Goal: Task Accomplishment & Management: Manage account settings

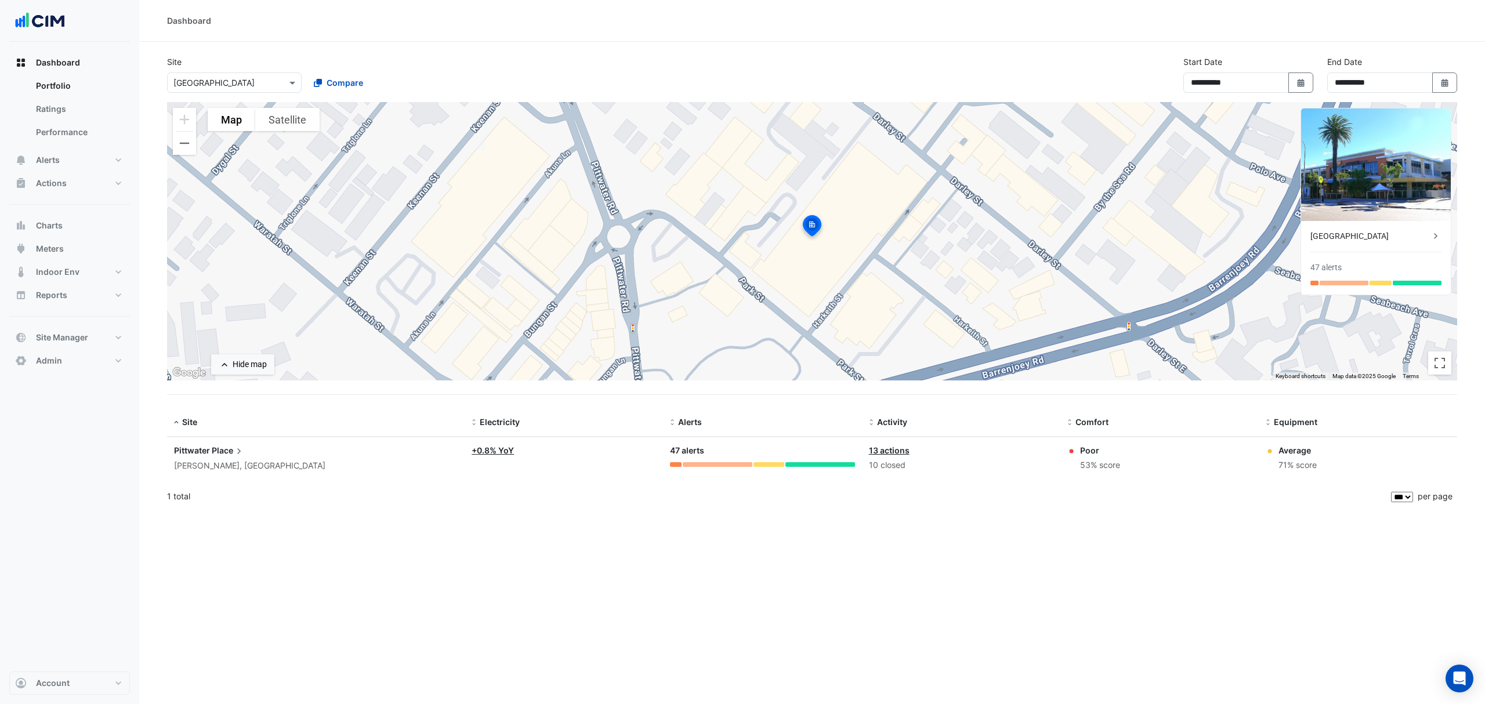
click at [58, 224] on span "Charts" at bounding box center [49, 226] width 27 height 12
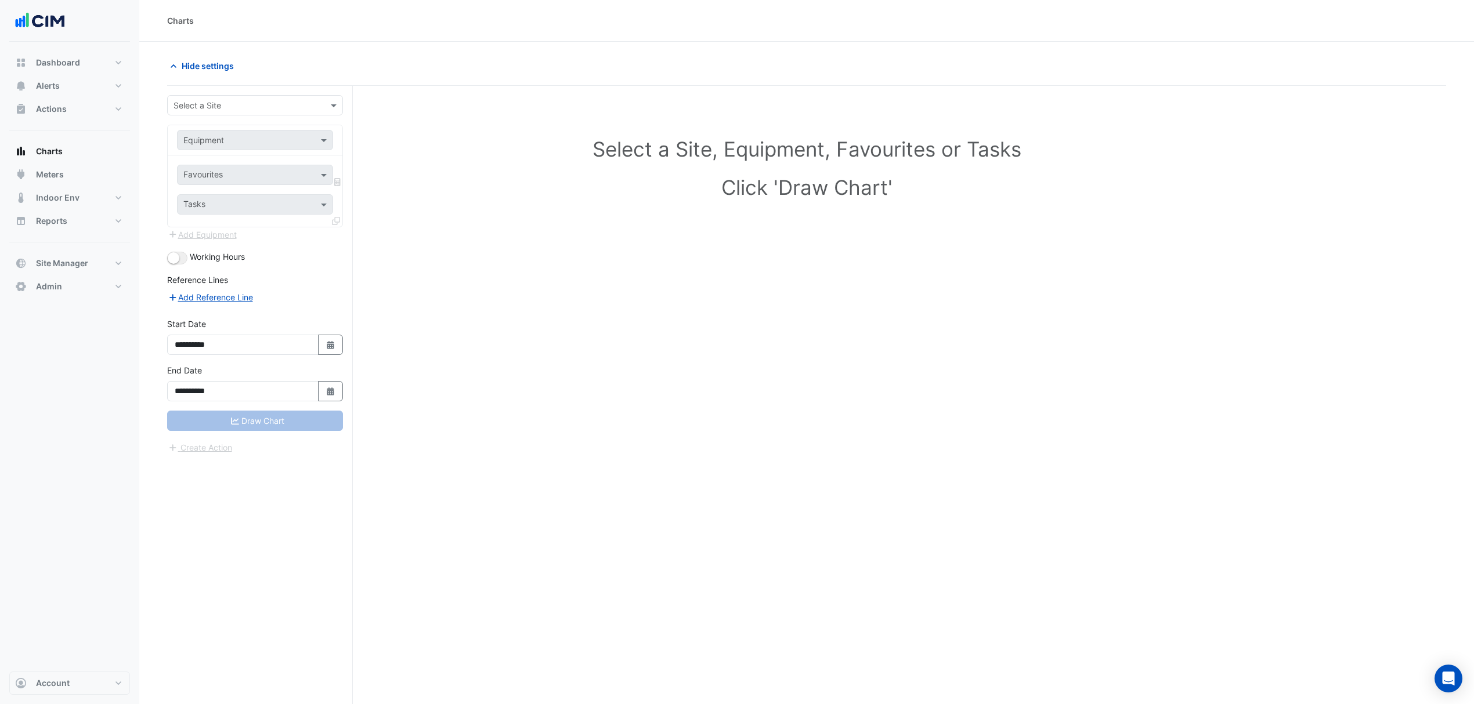
click at [209, 105] on input "text" at bounding box center [243, 106] width 140 height 12
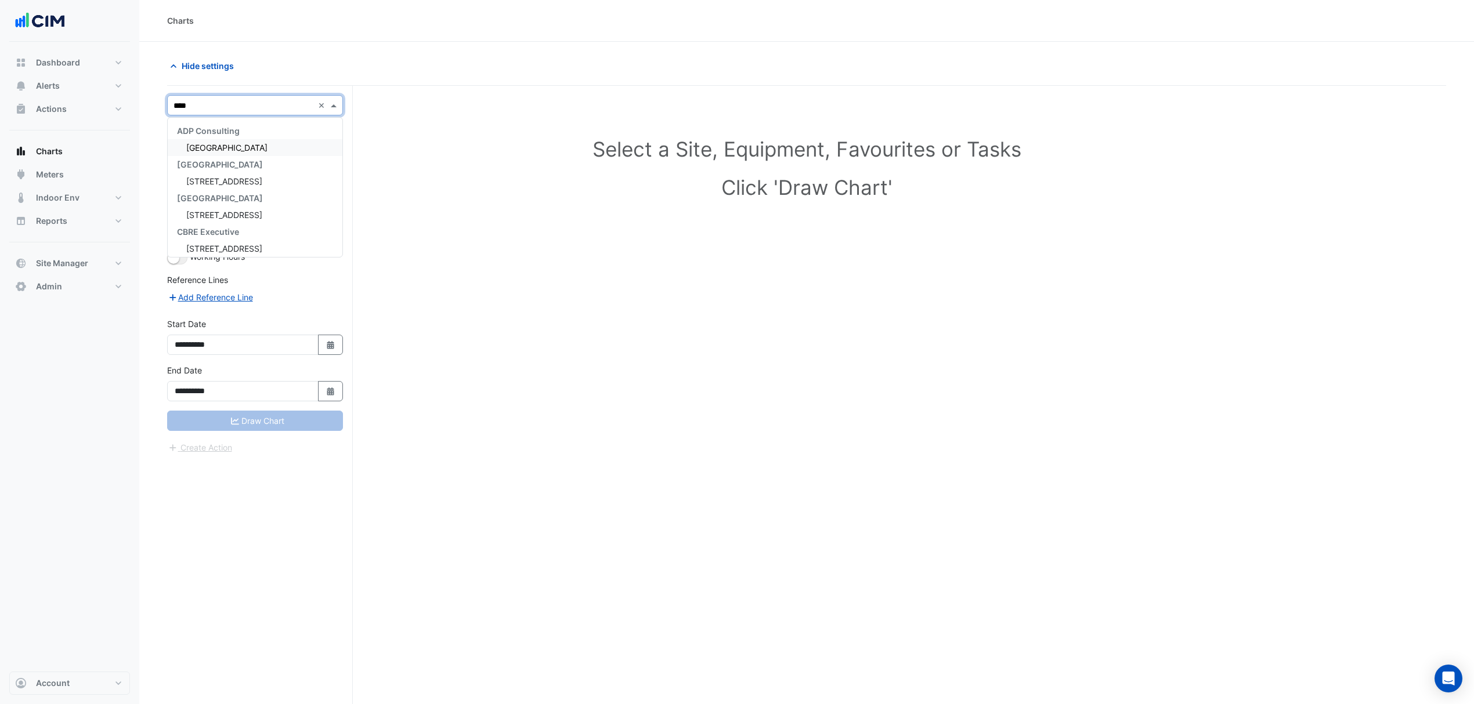
type input "*****"
click at [223, 140] on div "[GEOGRAPHIC_DATA]" at bounding box center [255, 147] width 175 height 17
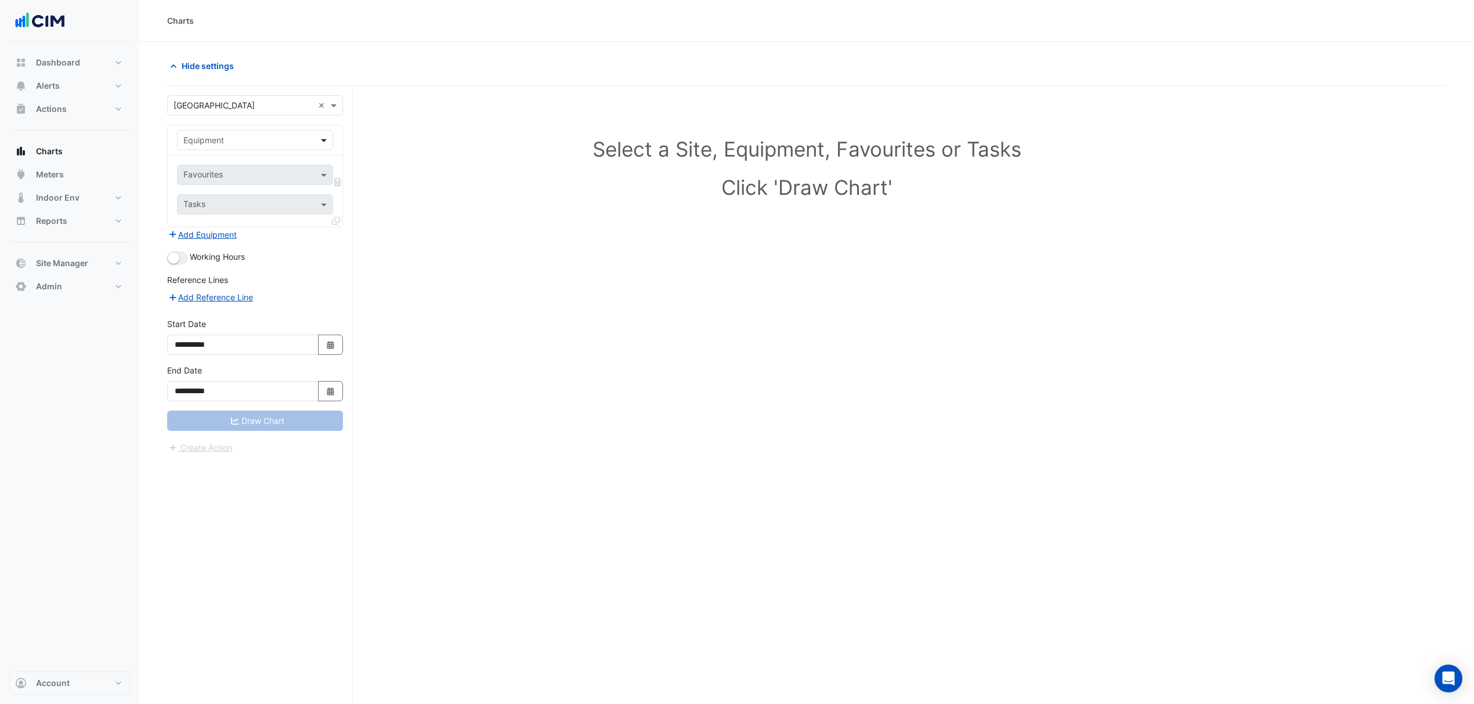
click at [324, 142] on span at bounding box center [325, 140] width 15 height 12
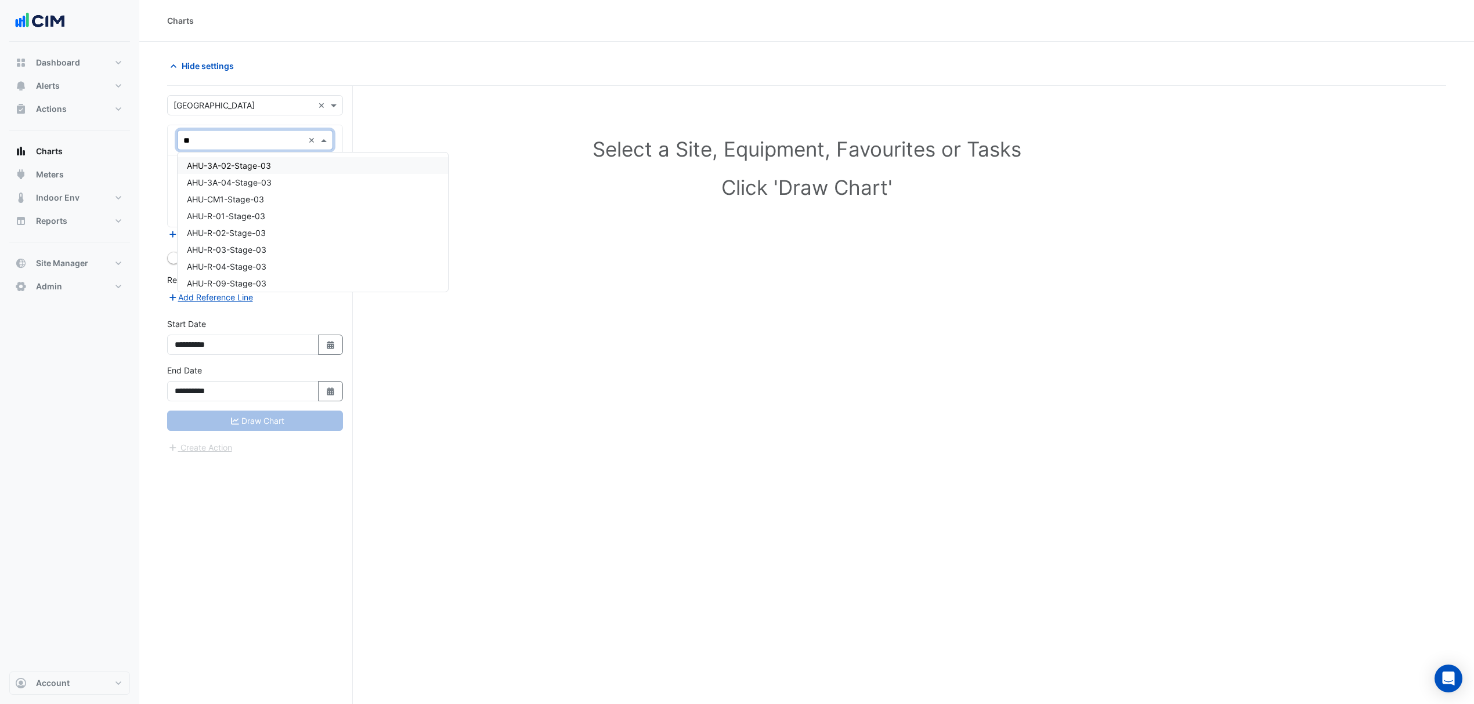
type input "*"
type input "**"
click at [270, 170] on div "CH-01-Stage-03" at bounding box center [319, 165] width 283 height 17
click at [323, 173] on span at bounding box center [325, 175] width 15 height 12
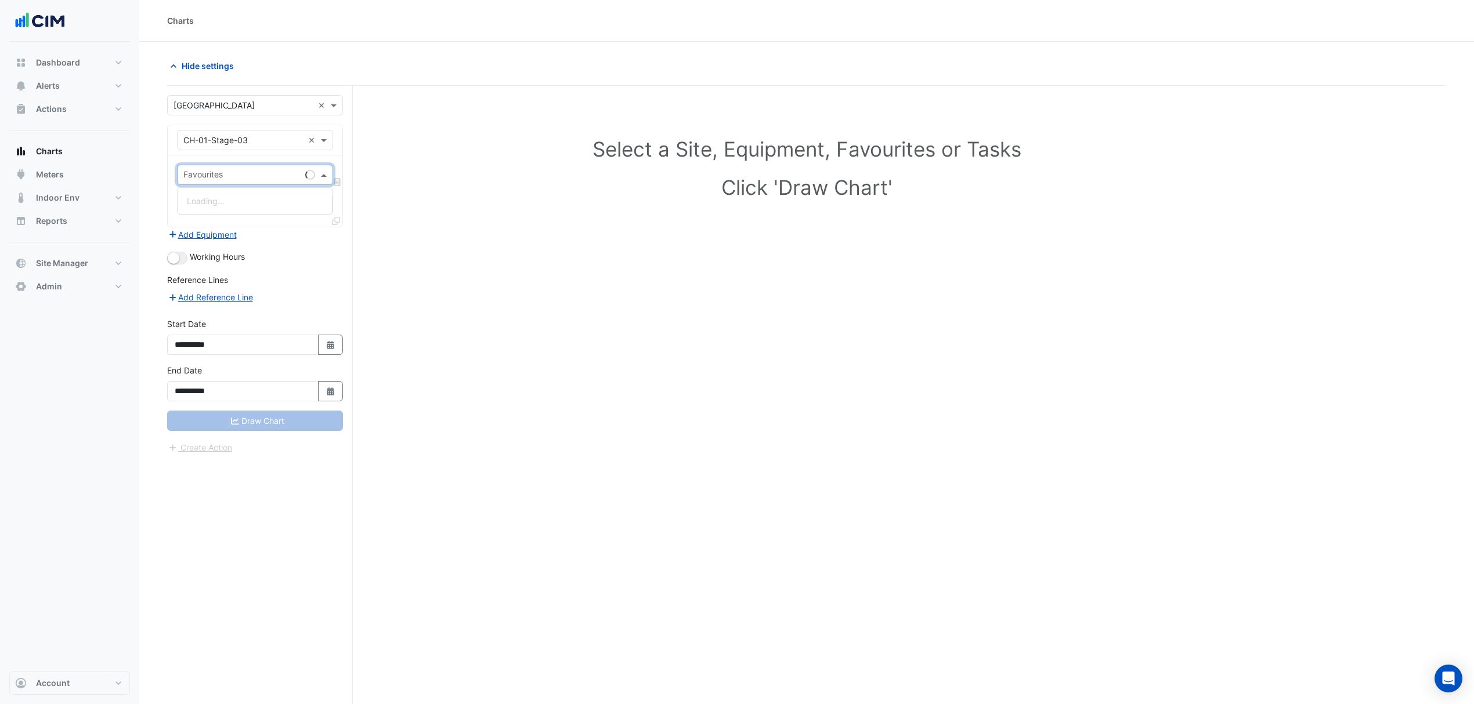
click at [318, 175] on span at bounding box center [325, 175] width 15 height 12
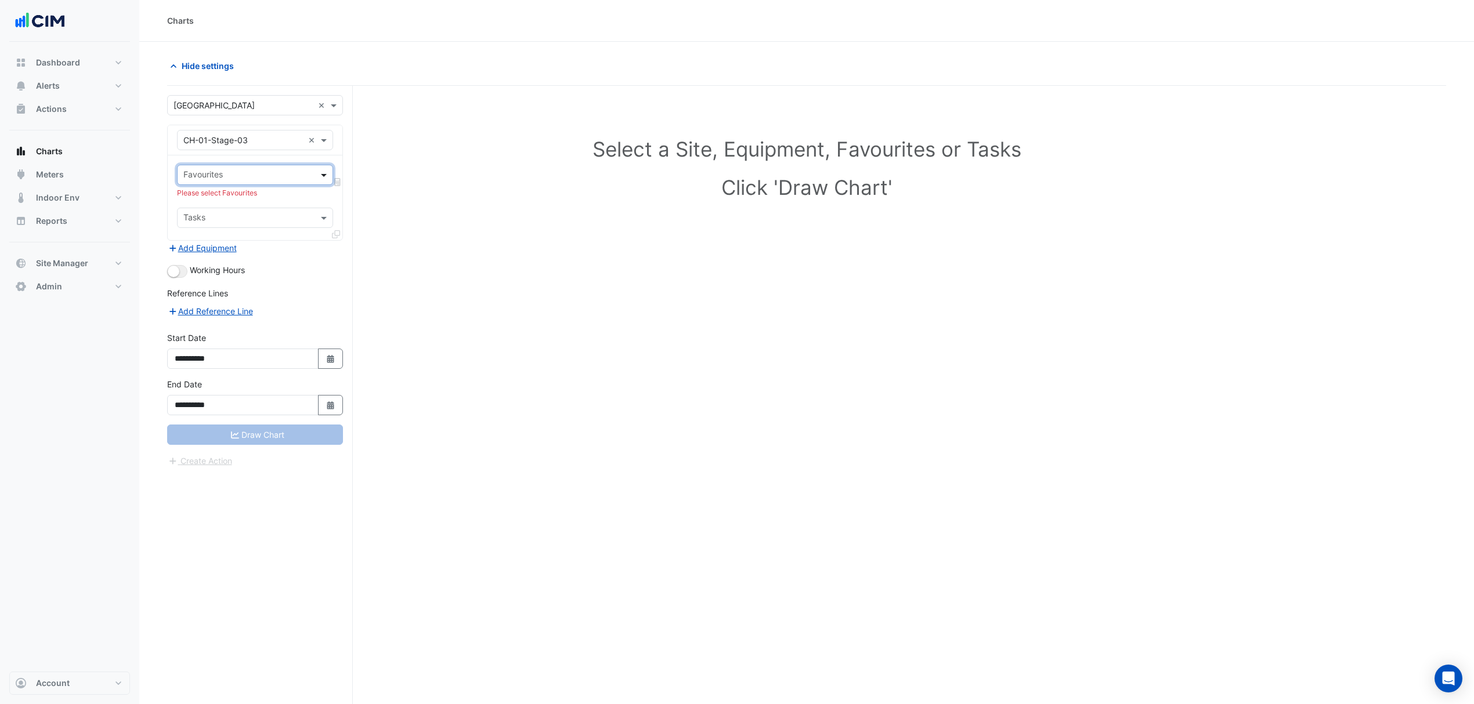
click at [318, 175] on span at bounding box center [325, 175] width 15 height 12
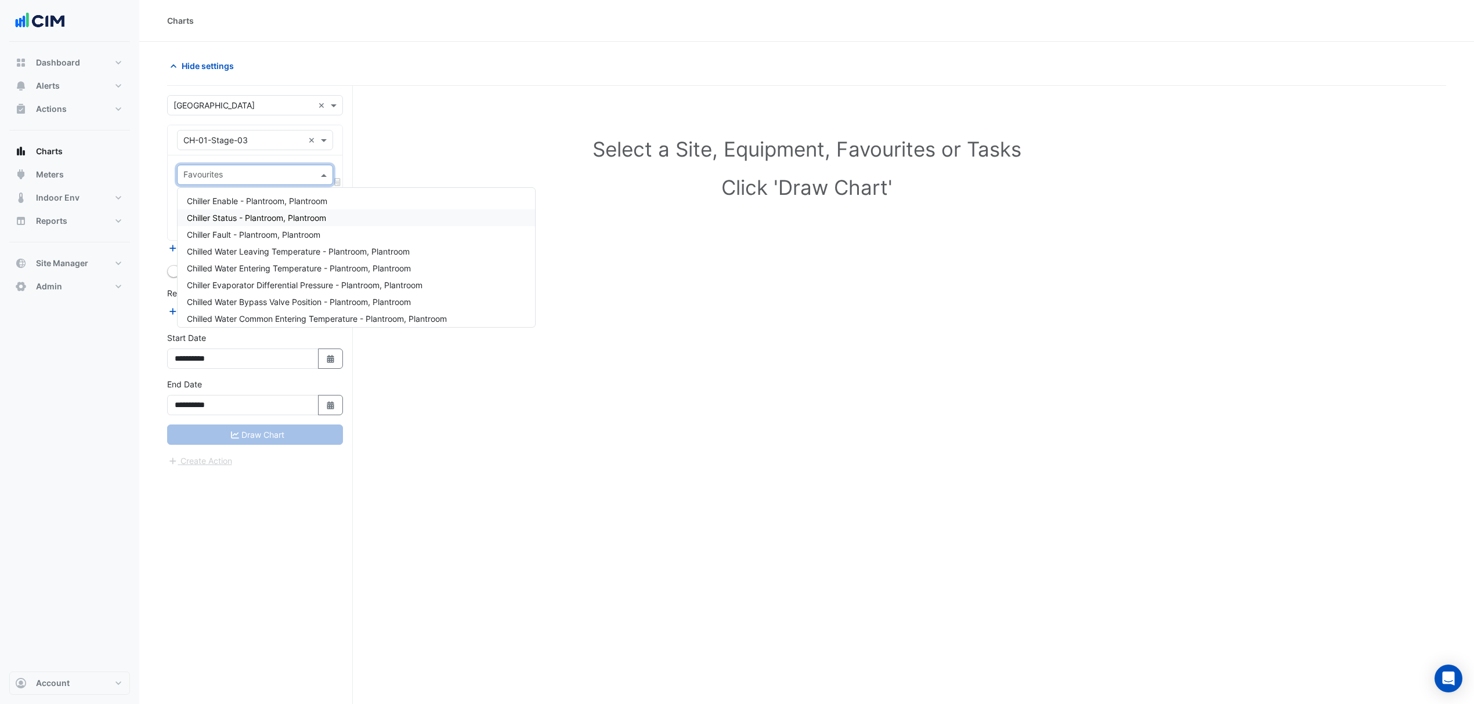
click at [229, 216] on span "Chiller Status - Plantroom, Plantroom" at bounding box center [256, 218] width 139 height 10
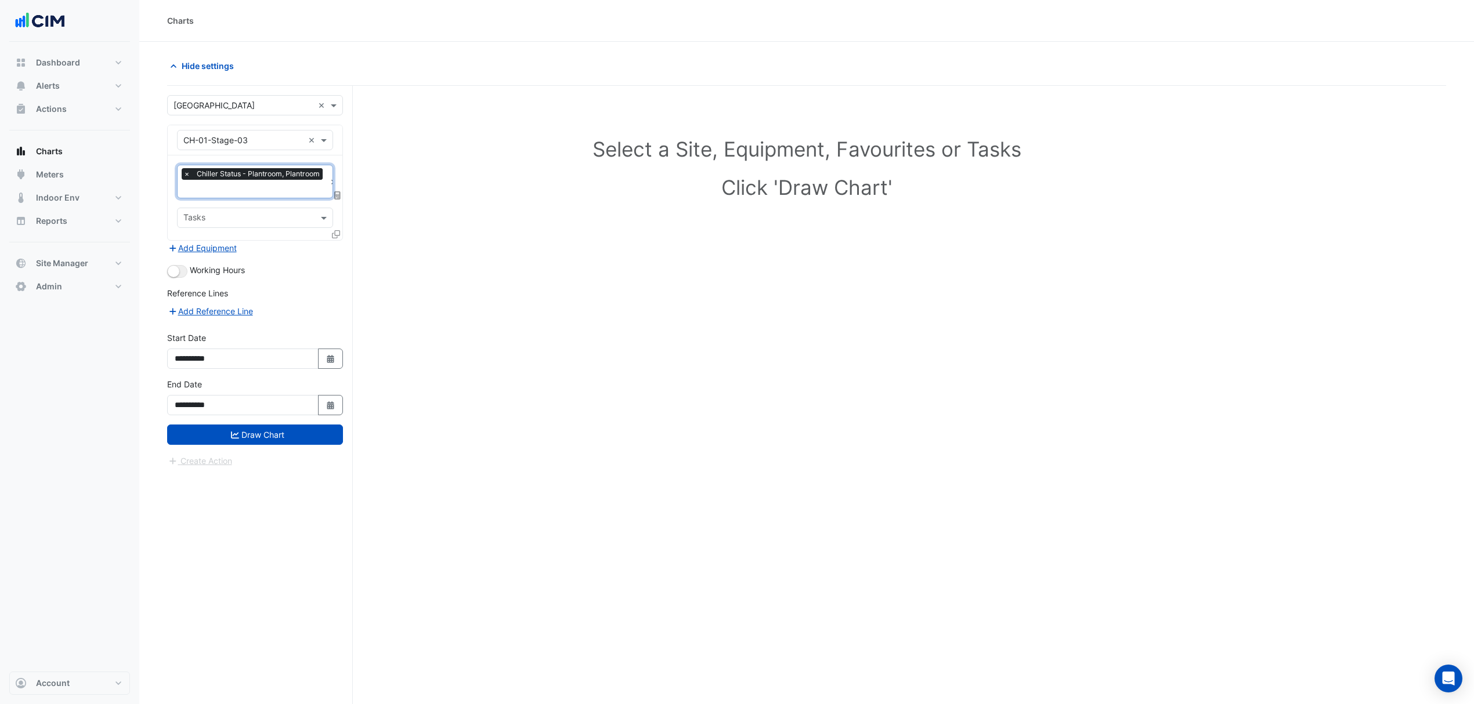
click at [332, 232] on icon at bounding box center [336, 234] width 8 height 8
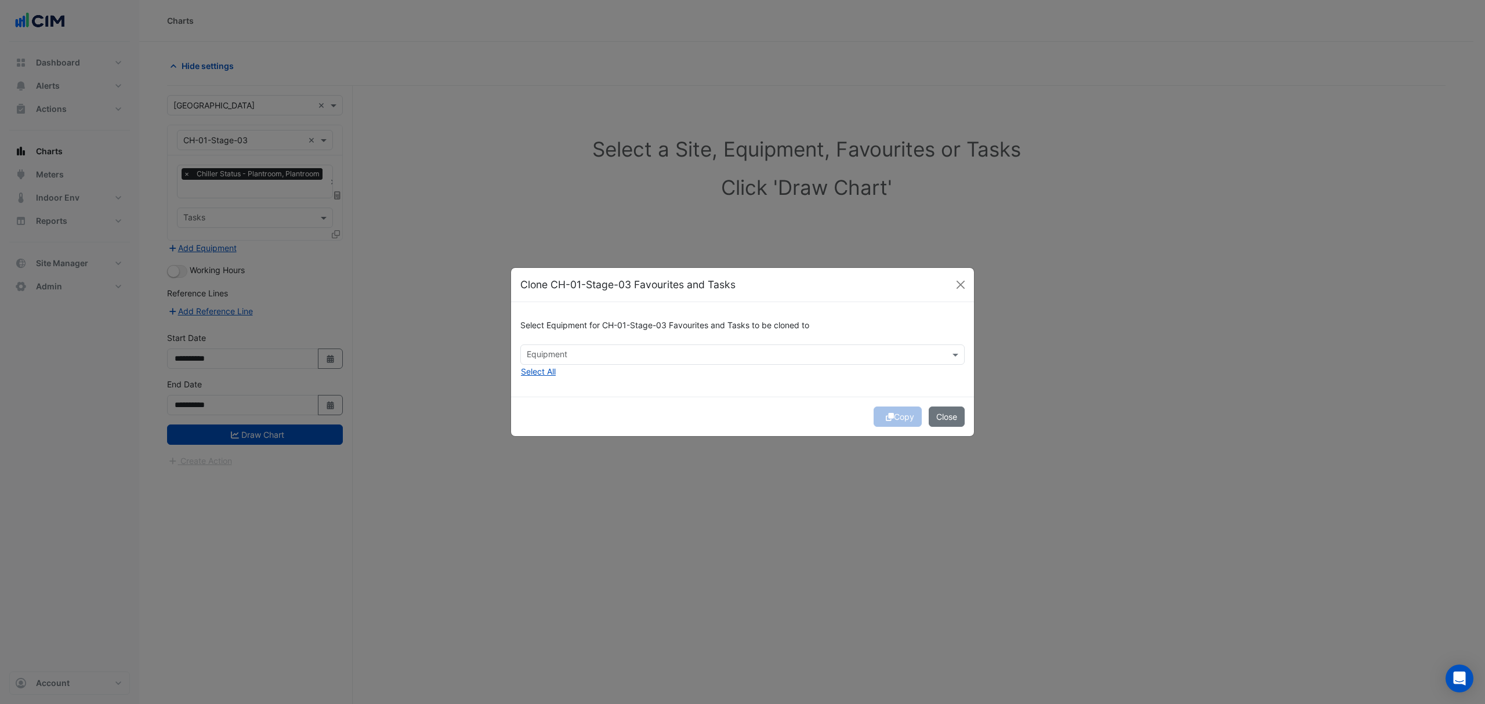
click at [546, 351] on input "text" at bounding box center [736, 356] width 418 height 12
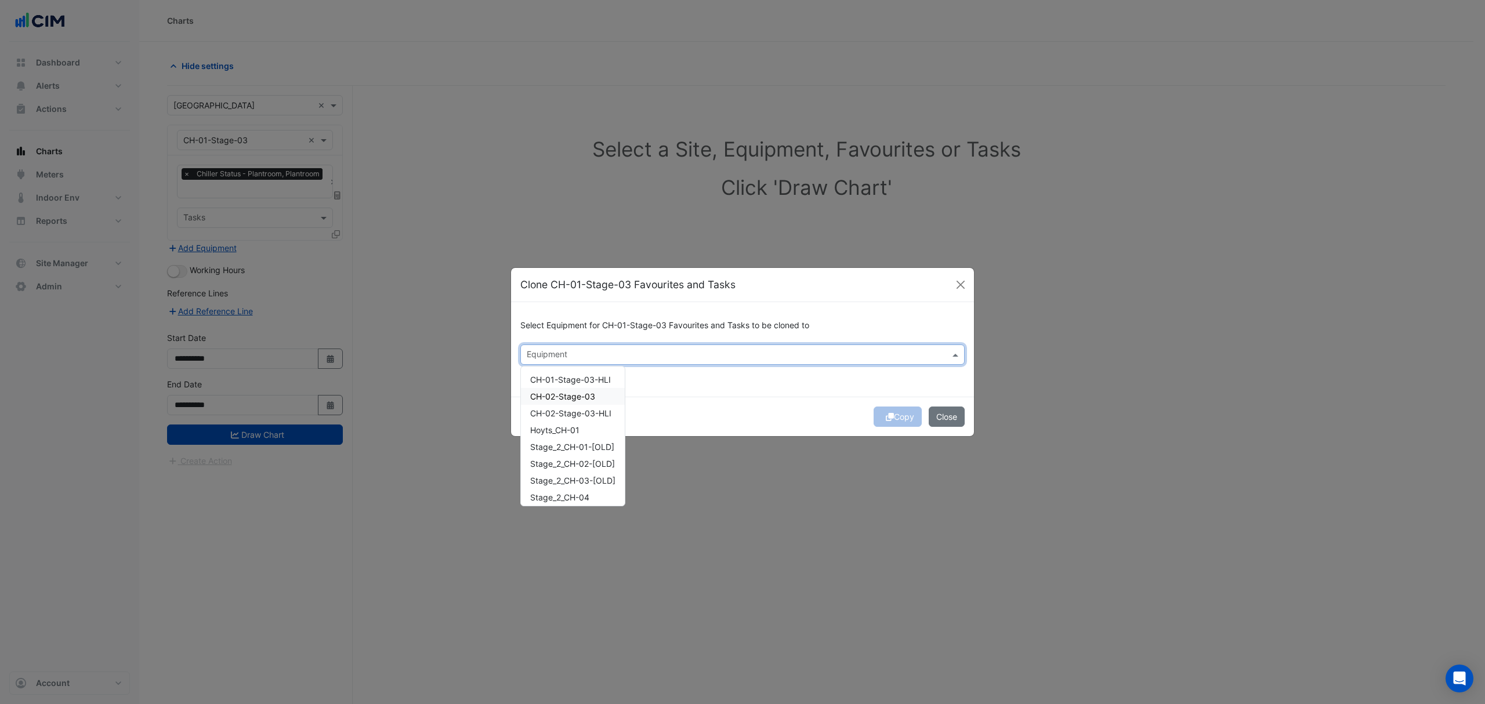
click at [571, 393] on span "CH-02-Stage-03" at bounding box center [562, 397] width 65 height 10
click at [576, 444] on span "Stage_2_CH-04" at bounding box center [559, 443] width 59 height 10
click at [574, 472] on span "Stage_2_CH-05" at bounding box center [559, 477] width 59 height 10
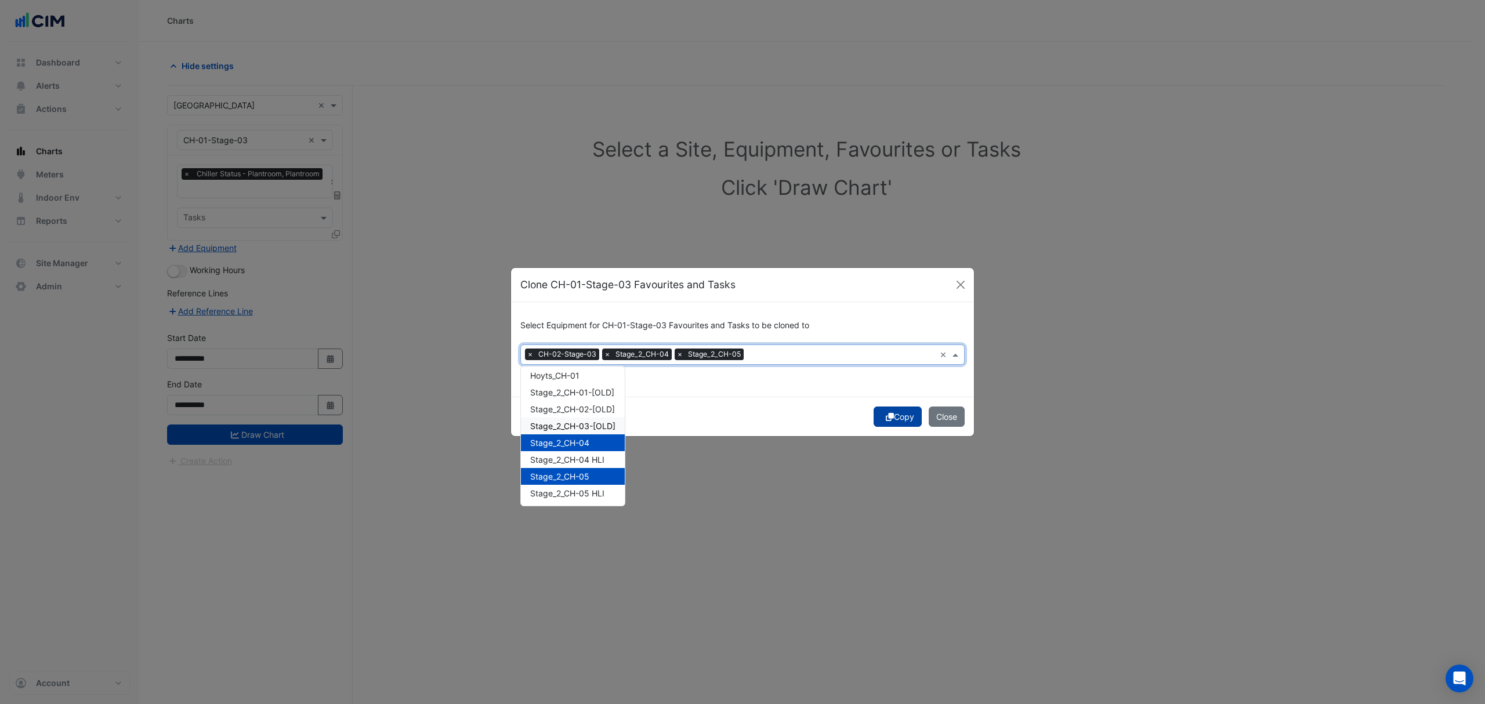
click at [887, 414] on icon "submit" at bounding box center [890, 417] width 8 height 8
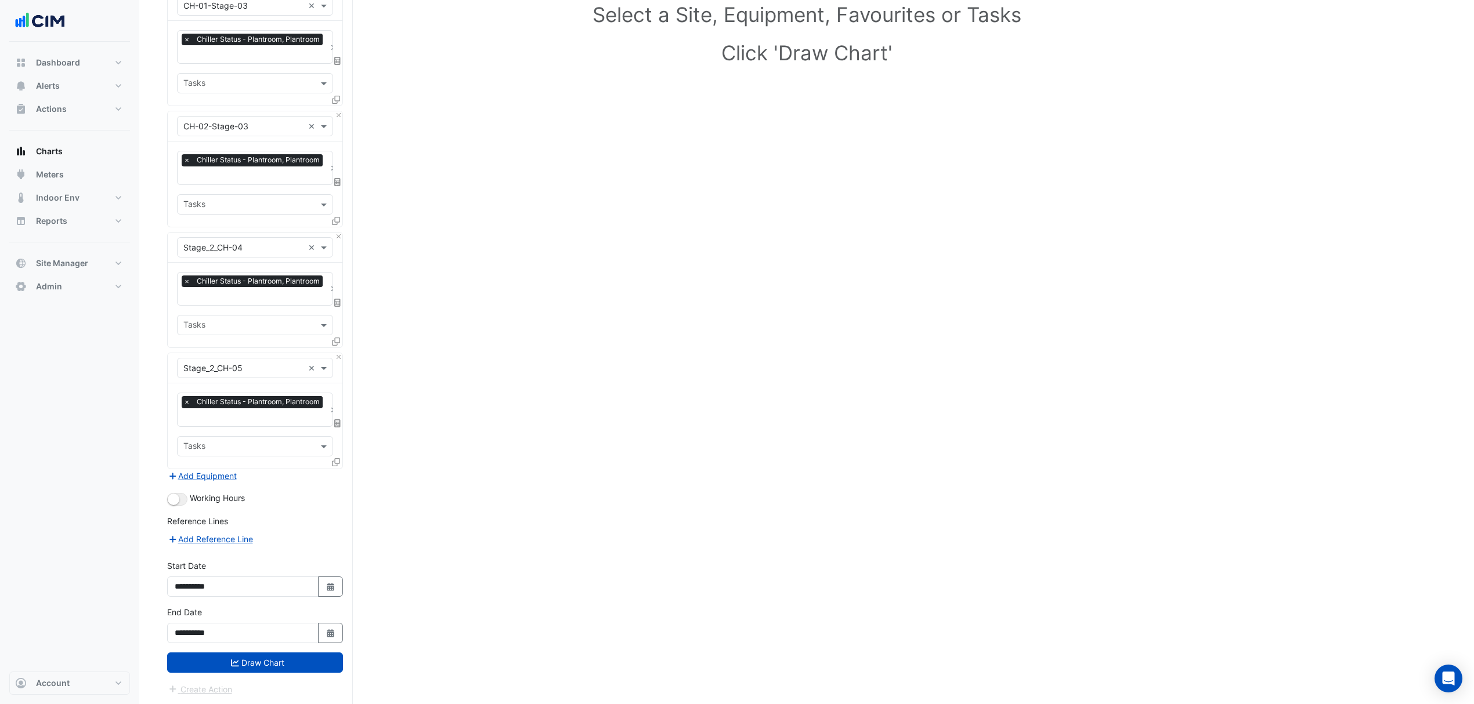
scroll to position [136, 0]
click at [186, 497] on button "button" at bounding box center [177, 498] width 20 height 13
click at [328, 582] on icon "button" at bounding box center [330, 586] width 7 height 8
select select "*"
select select "****"
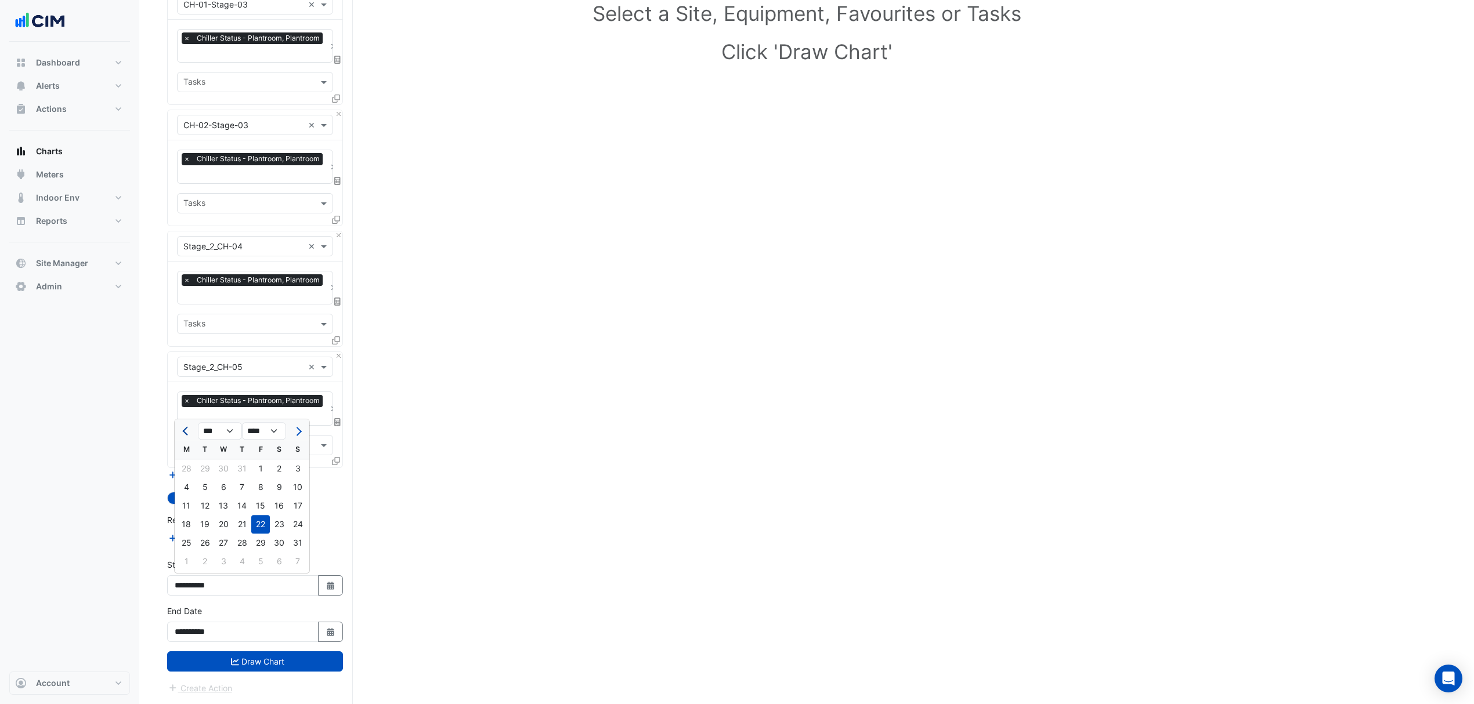
click at [186, 428] on span "Previous month" at bounding box center [186, 431] width 9 height 9
click at [228, 428] on select "*** *** *** *** *** *** *** *** ***" at bounding box center [220, 431] width 44 height 17
select select "*"
click at [198, 423] on select "*** *** *** *** *** *** *** *** ***" at bounding box center [220, 431] width 44 height 17
click at [274, 434] on select "**** **** **** **** **** **** **** **** **** **** ****" at bounding box center [264, 431] width 44 height 17
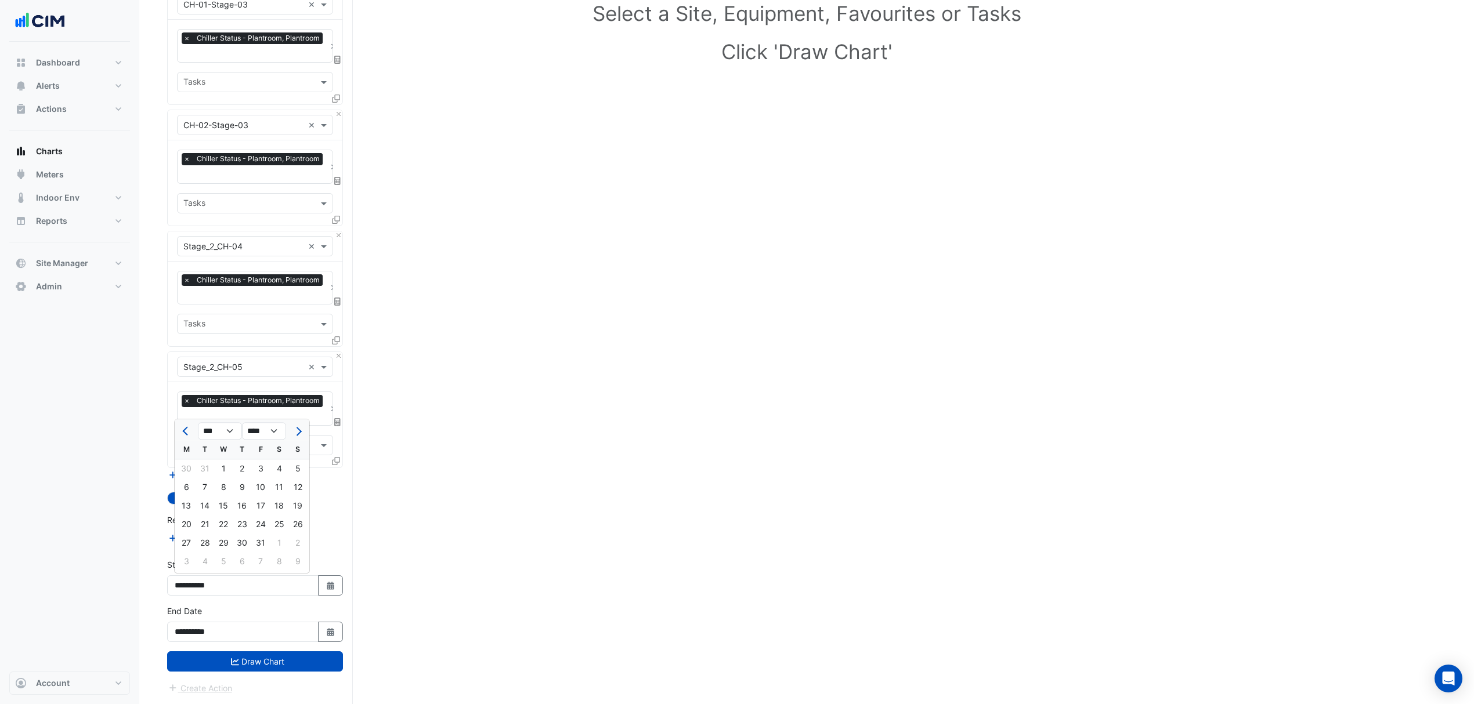
click at [328, 519] on div "Reference Lines" at bounding box center [255, 522] width 176 height 17
click at [327, 587] on icon "button" at bounding box center [330, 586] width 7 height 8
select select "*"
select select "****"
click at [212, 426] on select "*** *** *** *** *** *** *** *** ***" at bounding box center [220, 431] width 44 height 17
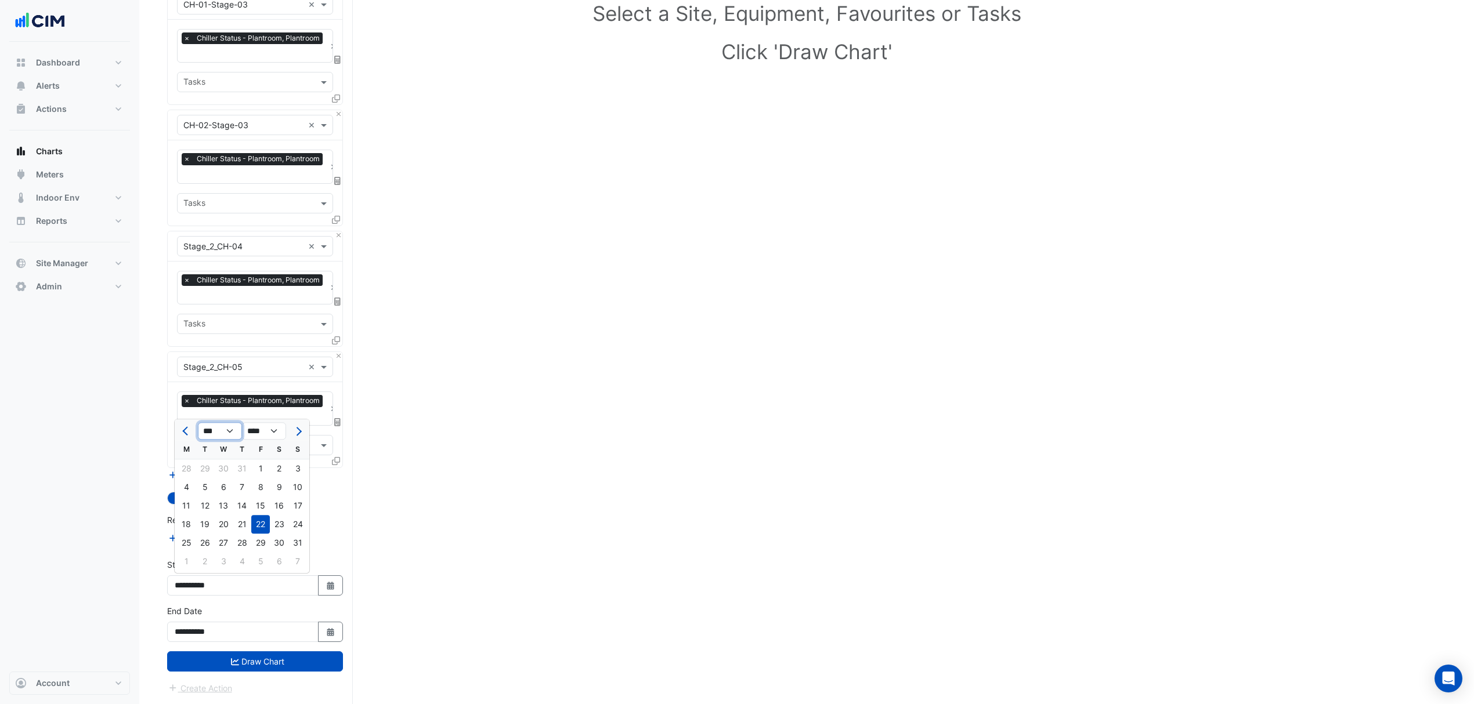
select select "*"
click at [198, 423] on select "*** *** *** *** *** *** *** *** ***" at bounding box center [220, 431] width 44 height 17
click at [226, 468] on div "1" at bounding box center [223, 469] width 19 height 19
type input "**********"
click at [327, 632] on icon "button" at bounding box center [330, 632] width 7 height 8
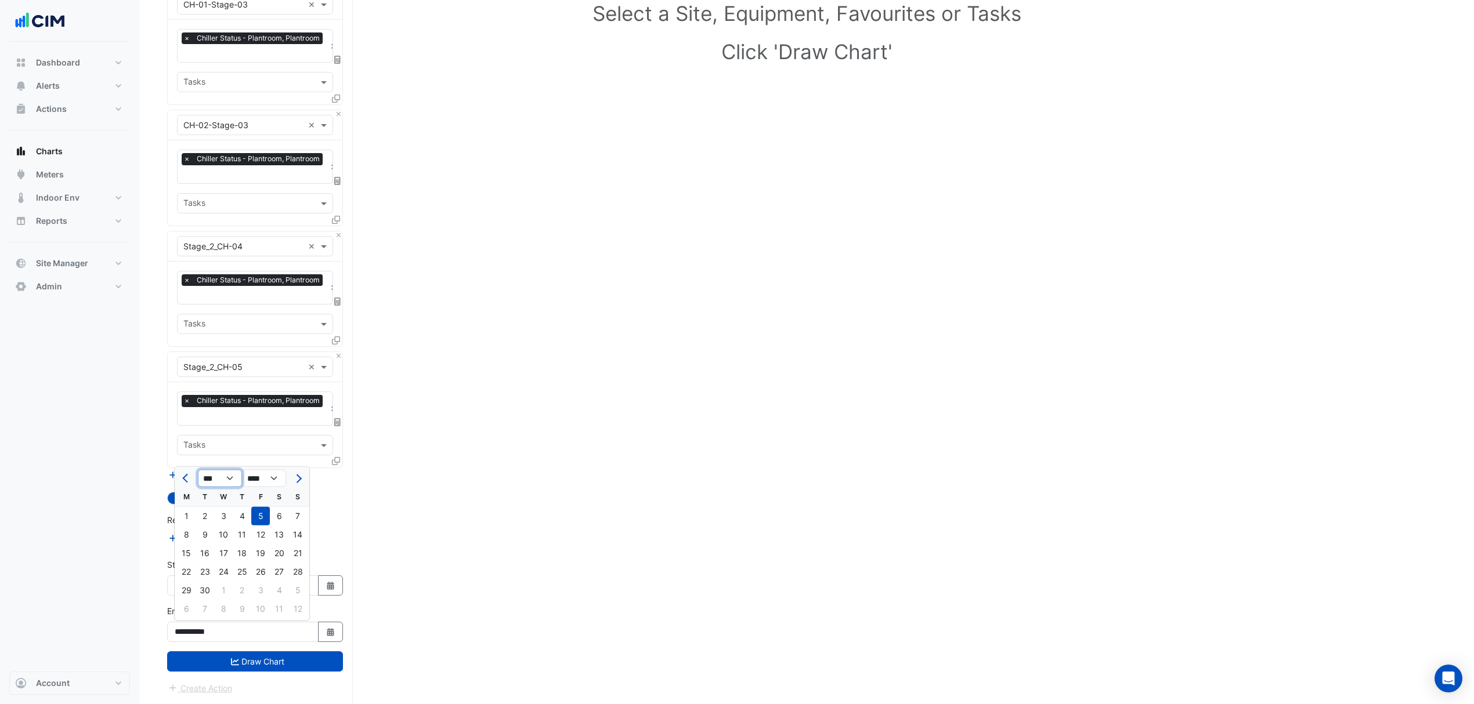
click at [219, 476] on select "*** *** *** *** *** *** *** *** *** *** *** ***" at bounding box center [220, 478] width 44 height 17
select select "*"
click at [198, 470] on select "*** *** *** *** *** *** *** *** *** *** *** ***" at bounding box center [220, 478] width 44 height 17
click at [283, 590] on div "31" at bounding box center [279, 590] width 19 height 19
type input "**********"
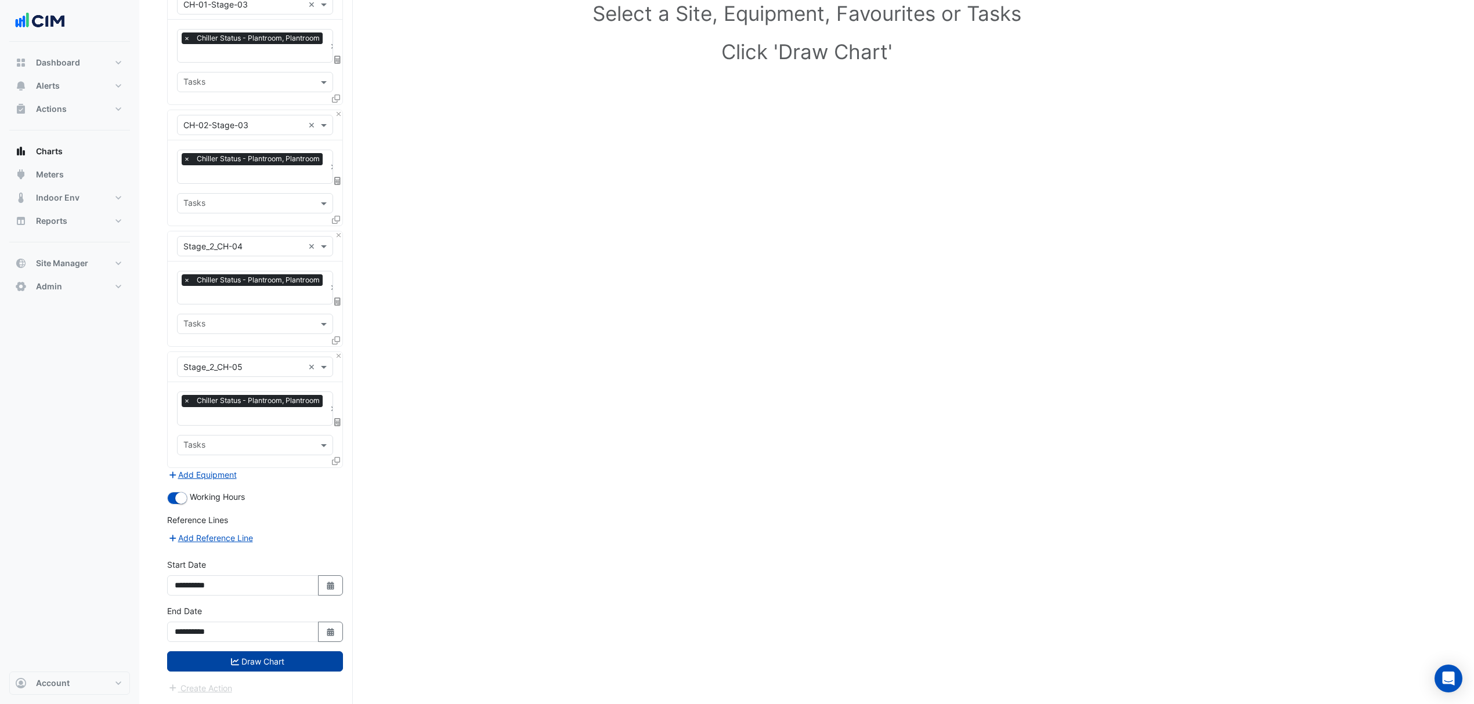
click at [263, 658] on button "Draw Chart" at bounding box center [255, 662] width 176 height 20
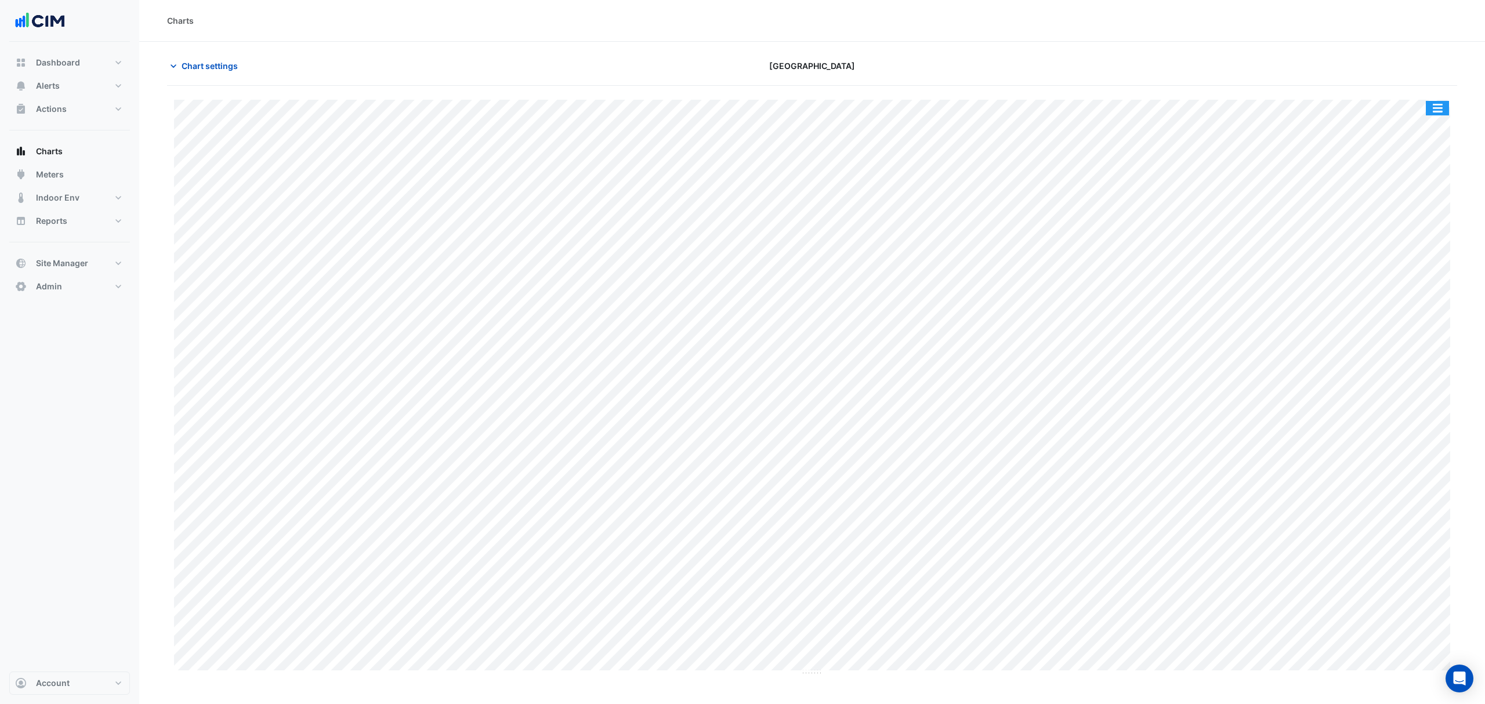
click at [1448, 111] on button "button" at bounding box center [1437, 108] width 23 height 15
click at [1411, 92] on div "Print Save as JPEG Save as PNG — CH-01-Stage-03 Chiller Status Plantroom Plantr…" at bounding box center [812, 381] width 1290 height 590
click at [1441, 104] on button "button" at bounding box center [1437, 108] width 23 height 15
click at [1414, 126] on div "Split by Equip" at bounding box center [1415, 128] width 70 height 21
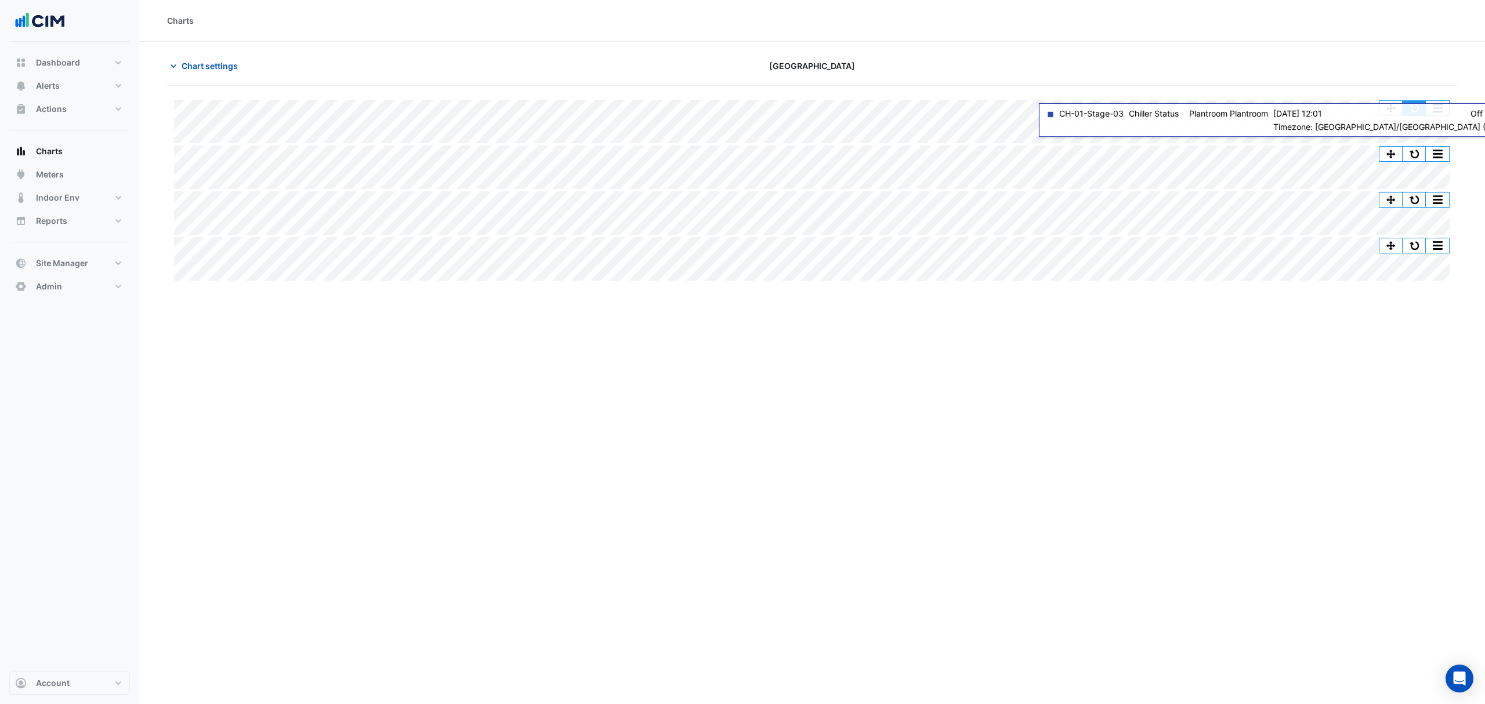
click at [1418, 110] on button "button" at bounding box center [1414, 108] width 23 height 15
click at [183, 64] on span "Chart settings" at bounding box center [210, 66] width 56 height 12
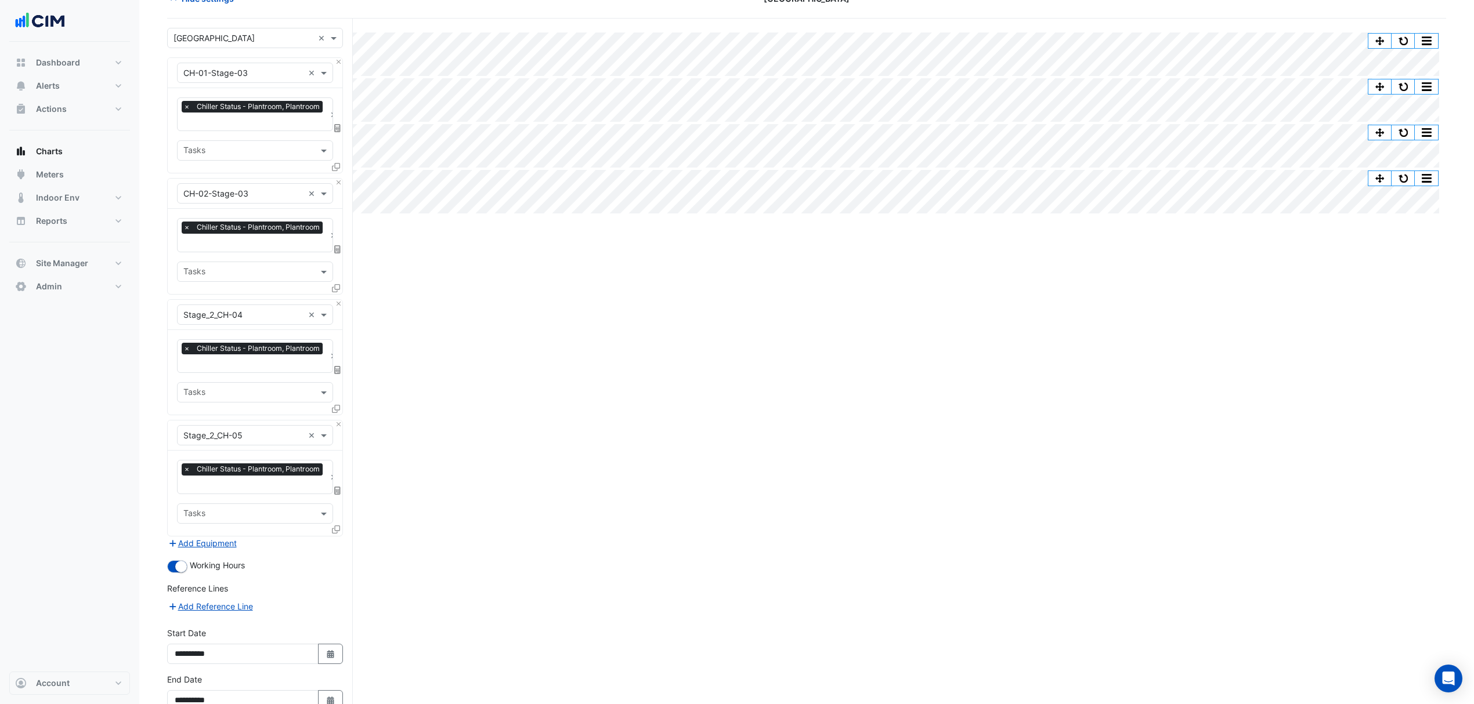
scroll to position [136, 0]
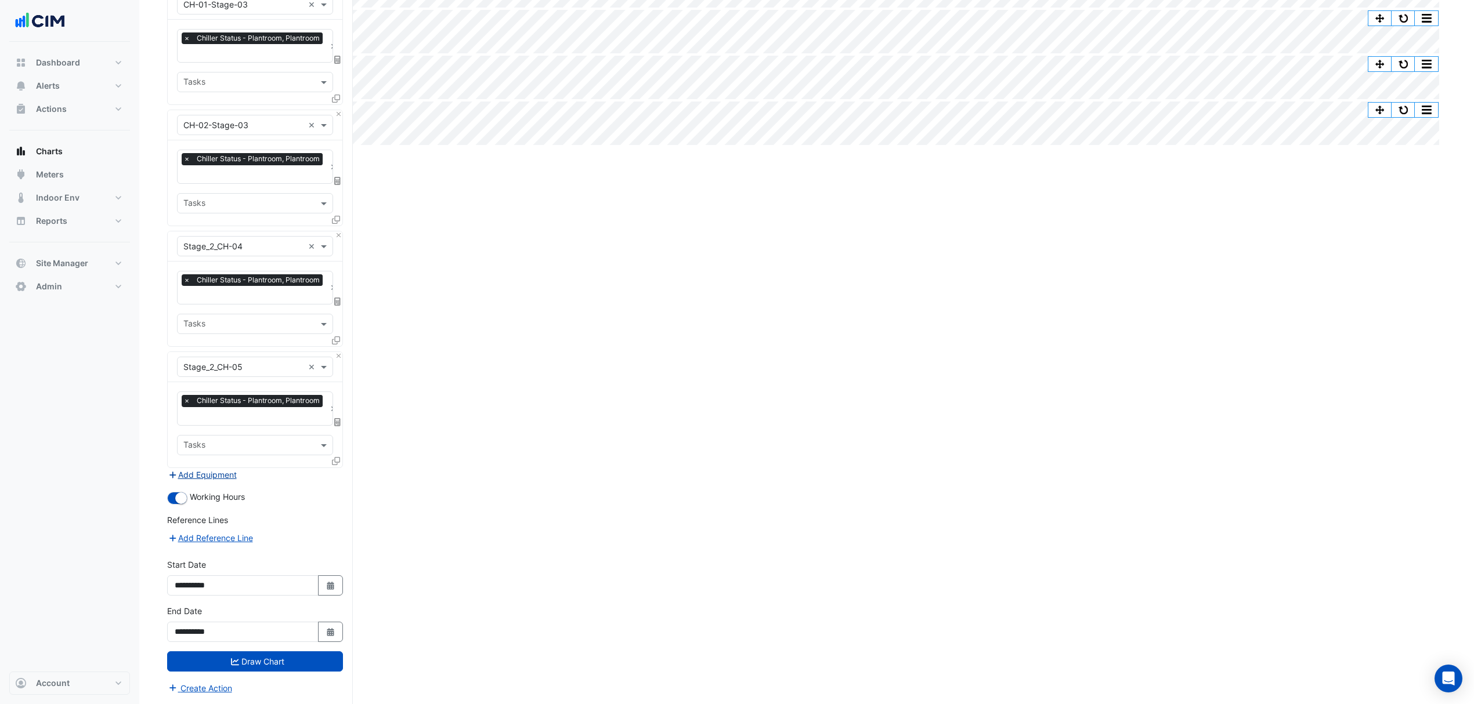
click at [217, 477] on button "Add Equipment" at bounding box center [202, 474] width 70 height 13
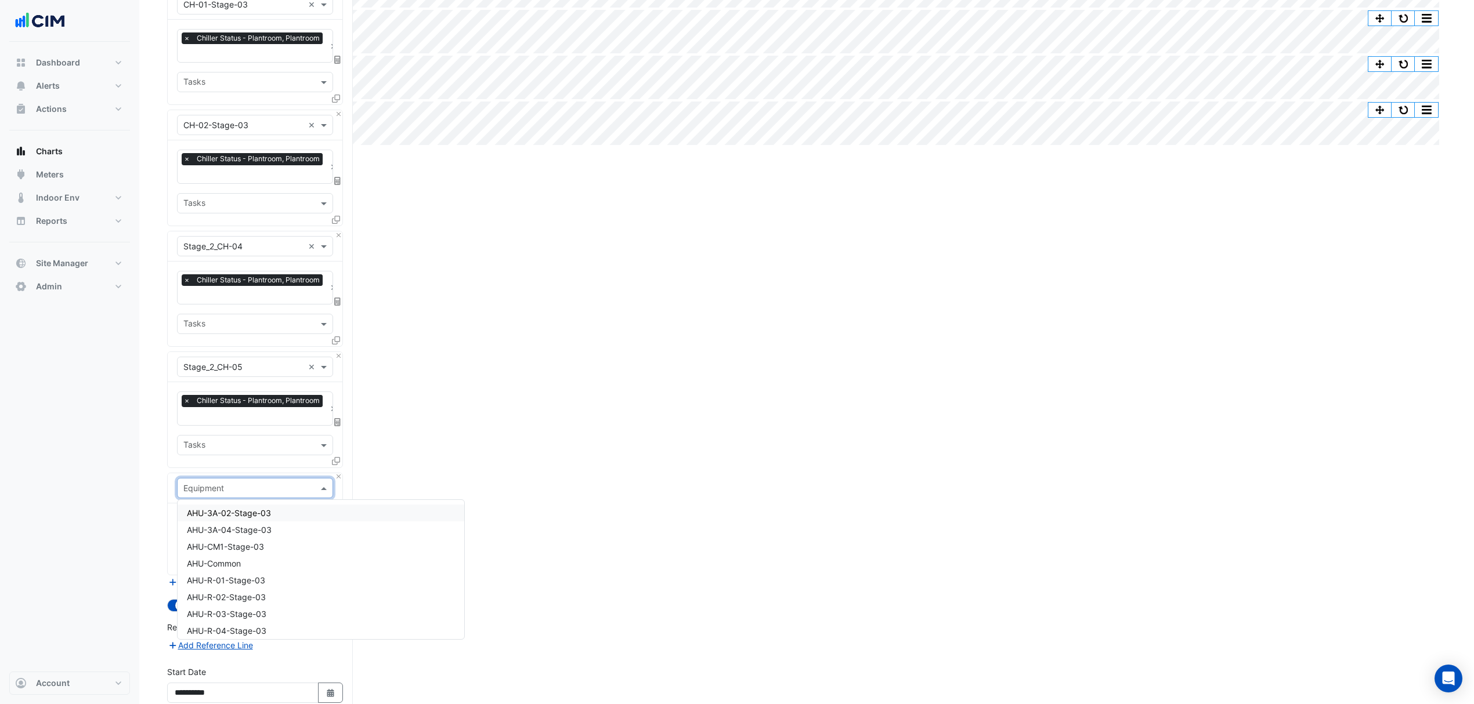
click at [214, 483] on input "text" at bounding box center [243, 489] width 120 height 12
type input "**"
click at [223, 555] on span "Stage_2_AHU-01" at bounding box center [219, 556] width 64 height 10
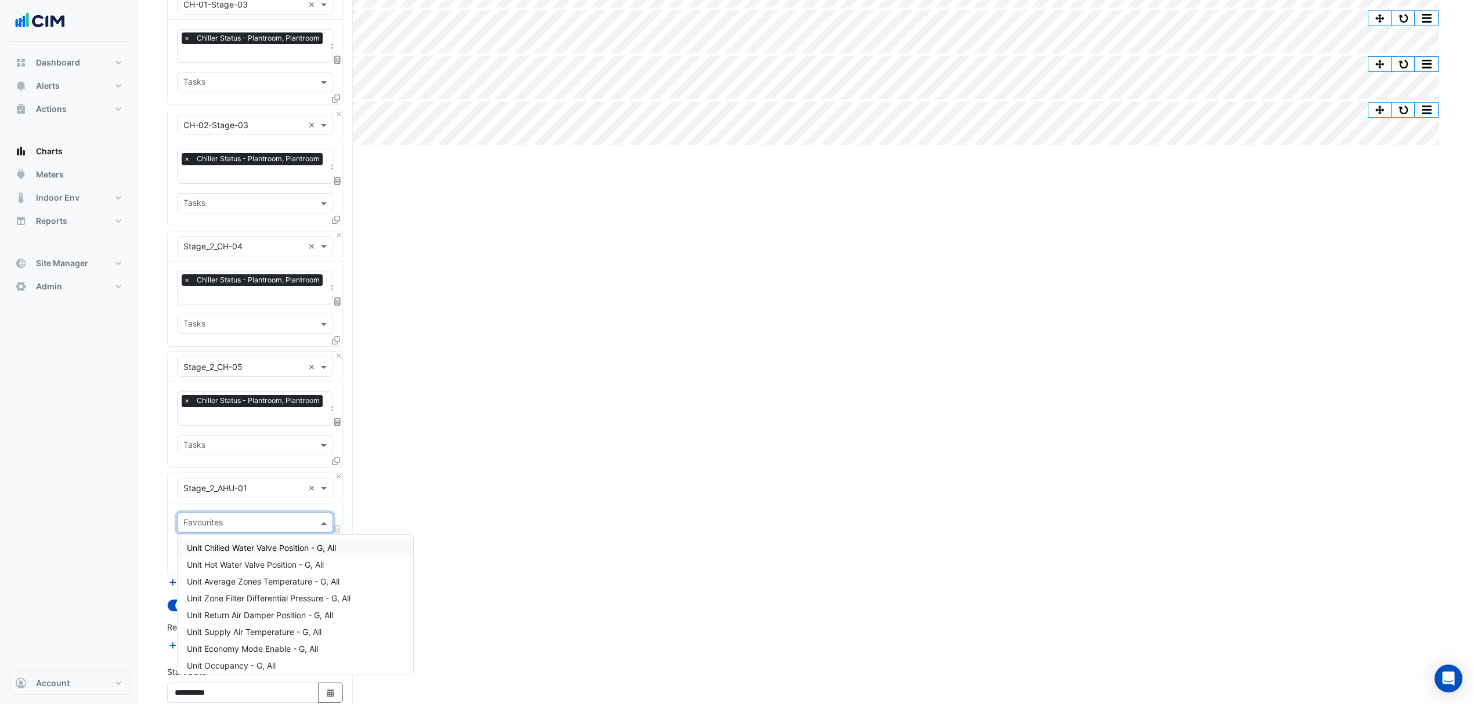
click at [325, 524] on span at bounding box center [325, 523] width 15 height 12
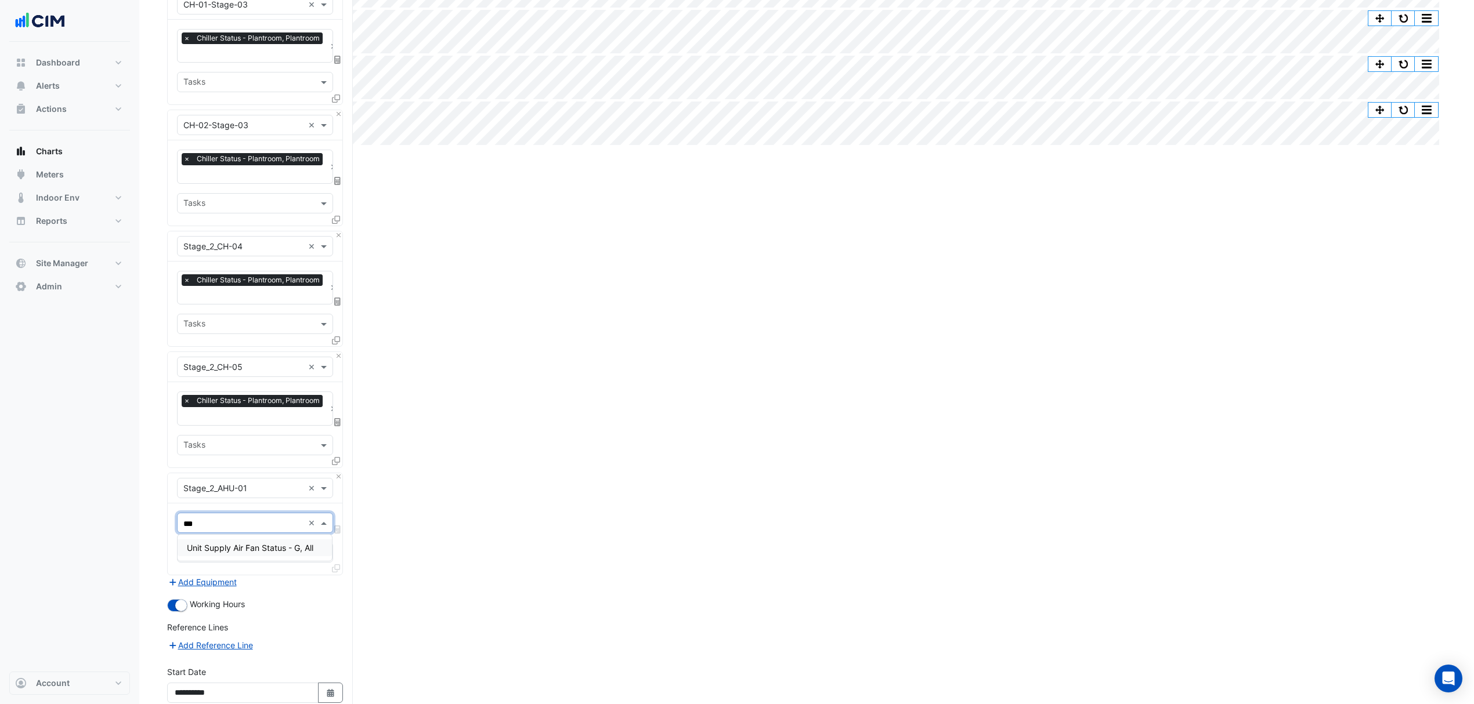
type input "****"
click at [297, 551] on span "Unit Supply Air Fan Status - G, All" at bounding box center [250, 548] width 126 height 10
click at [334, 578] on icon at bounding box center [336, 582] width 8 height 8
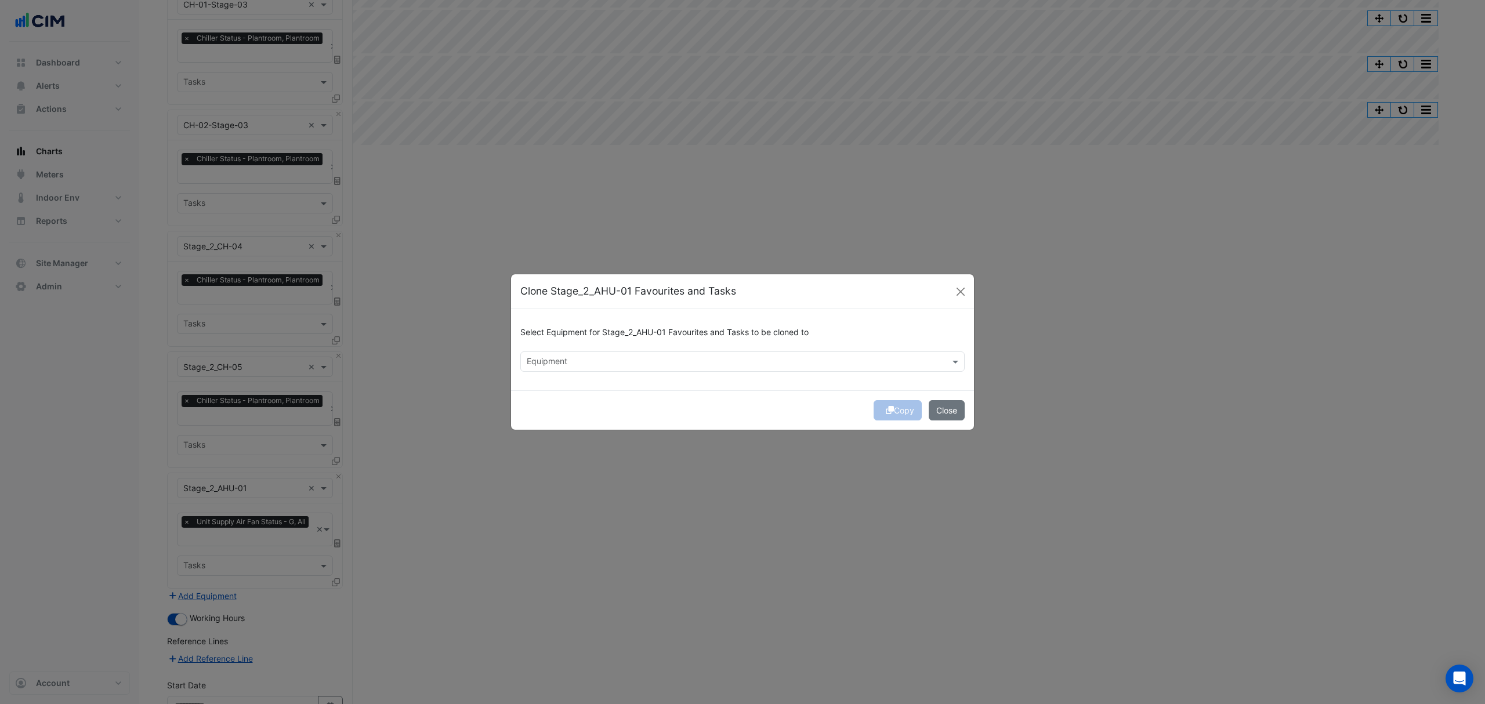
click at [579, 362] on input "text" at bounding box center [736, 363] width 418 height 12
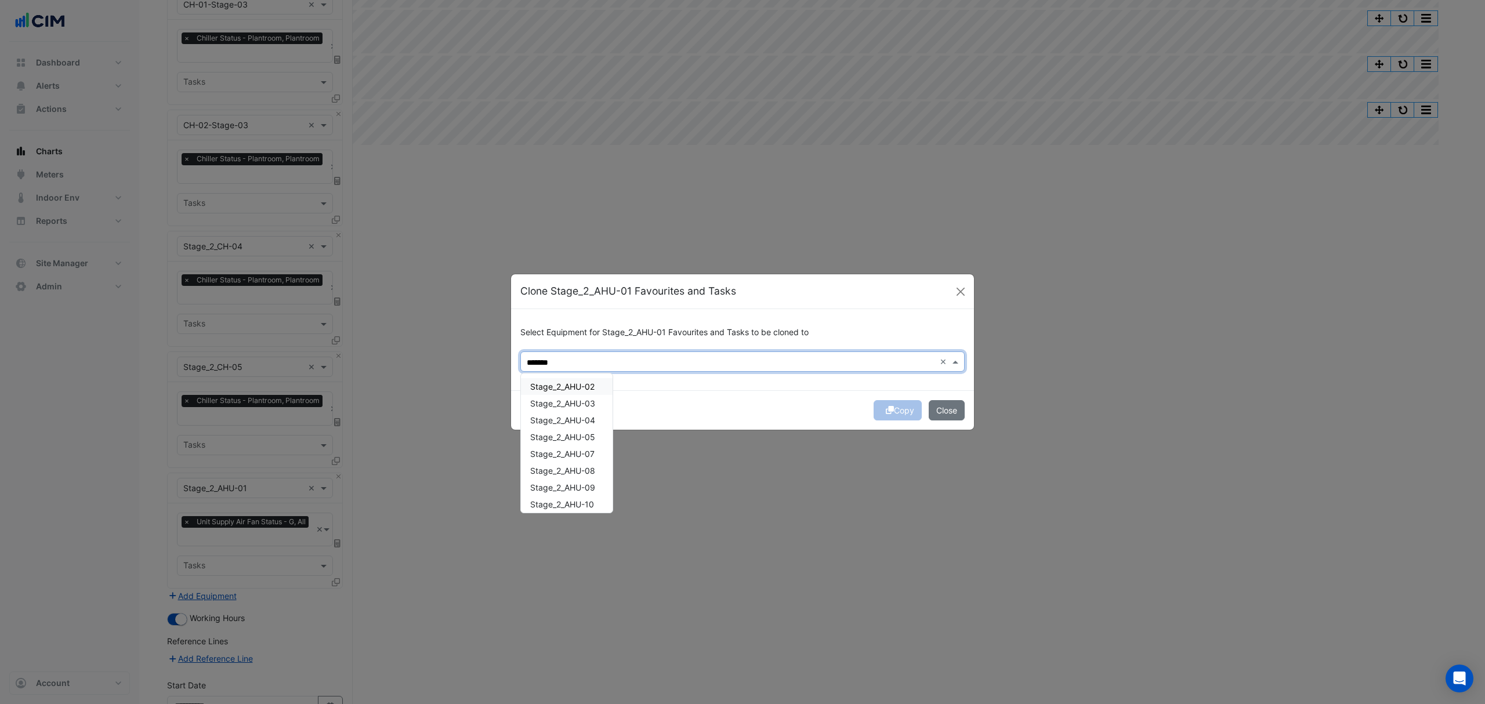
click at [599, 385] on div "Stage_2_AHU-02" at bounding box center [567, 386] width 92 height 17
click at [587, 409] on div "Stage_2_AHU-03" at bounding box center [567, 403] width 92 height 17
click at [585, 420] on span "Stage_2_AHU-04" at bounding box center [562, 420] width 65 height 10
type input "*******"
click at [750, 425] on div "Copy Close" at bounding box center [742, 409] width 463 height 39
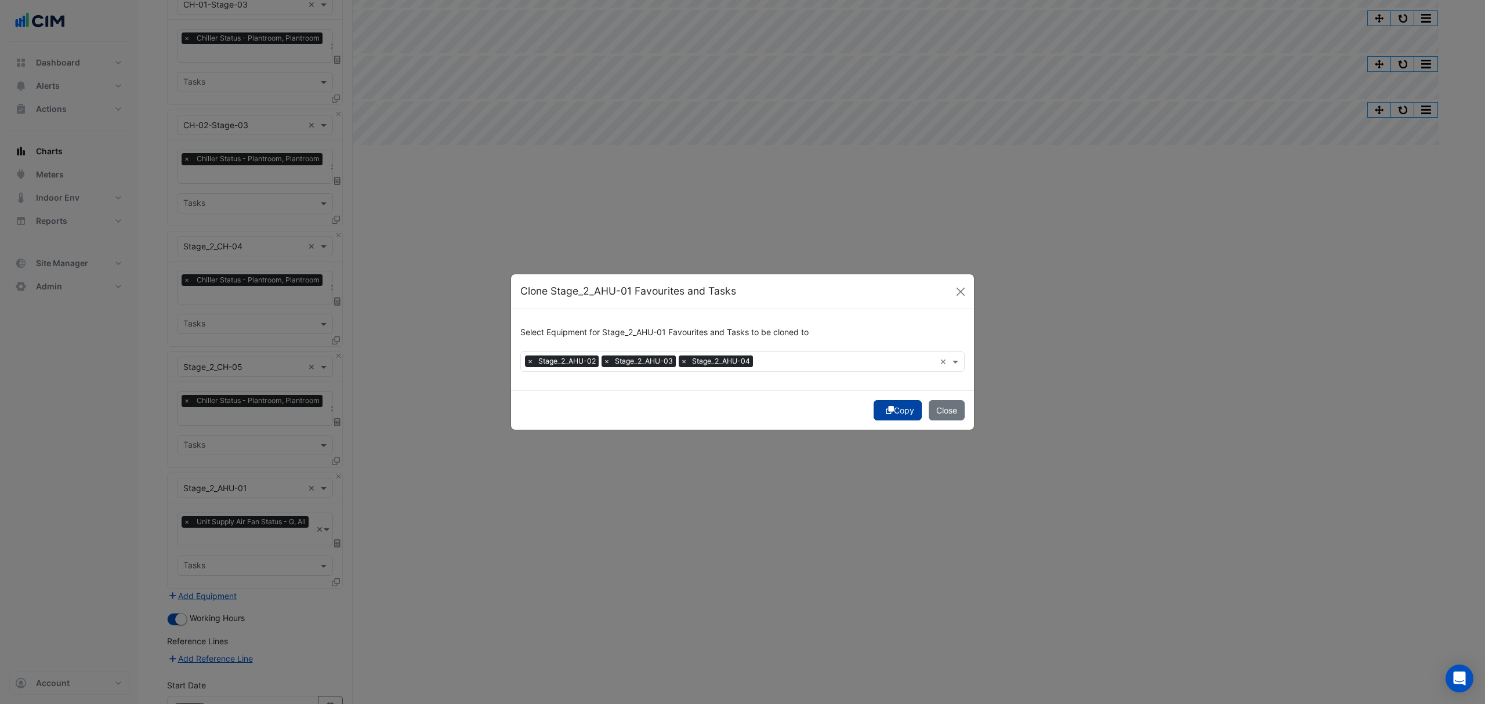
click at [898, 407] on button "Copy" at bounding box center [898, 410] width 48 height 20
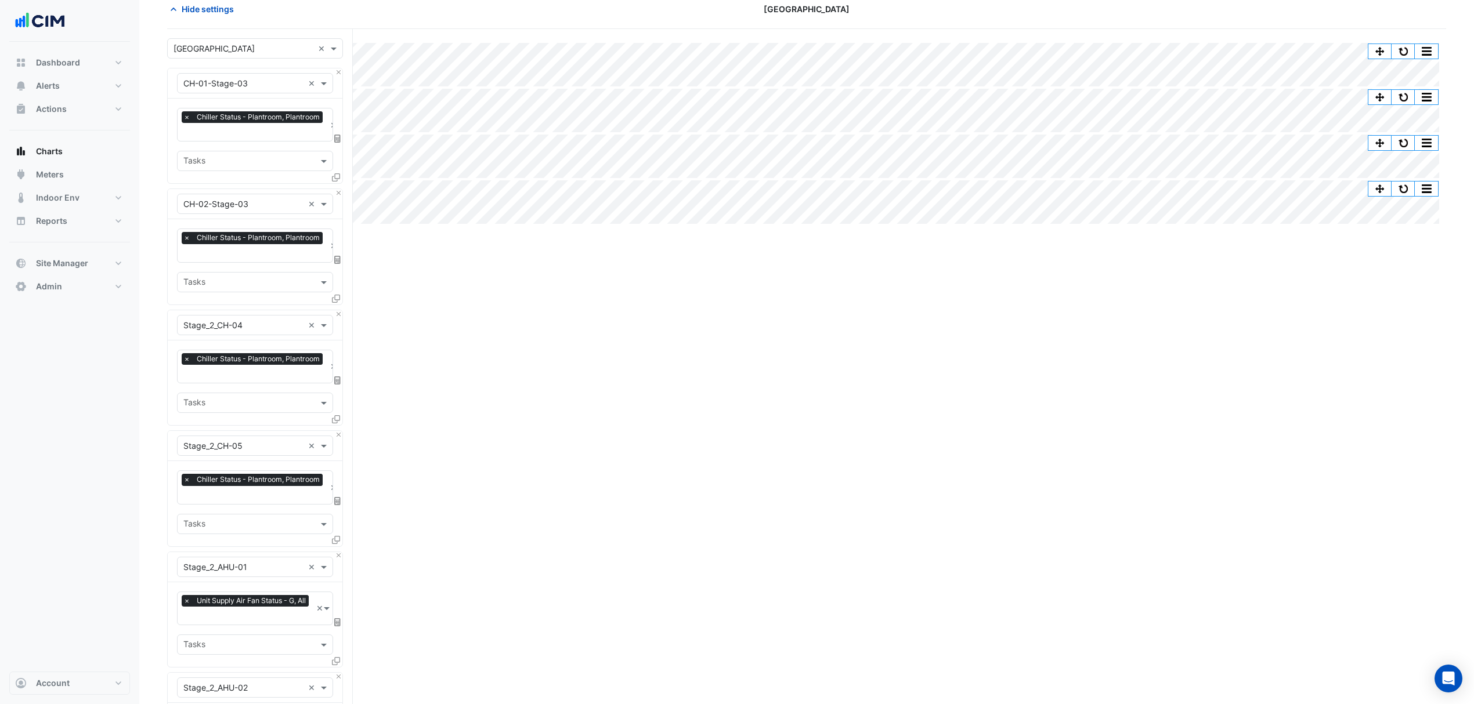
scroll to position [0, 0]
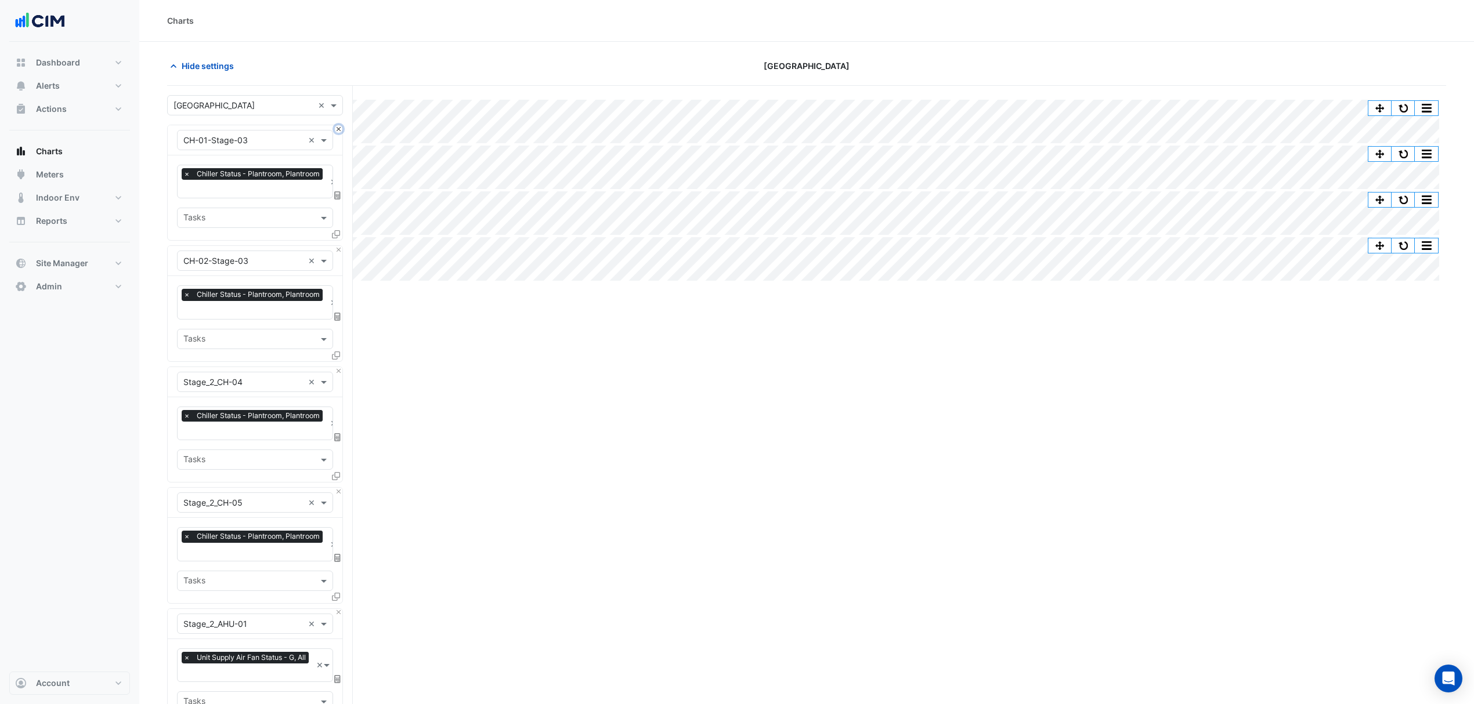
click at [340, 130] on button "Close" at bounding box center [339, 129] width 8 height 8
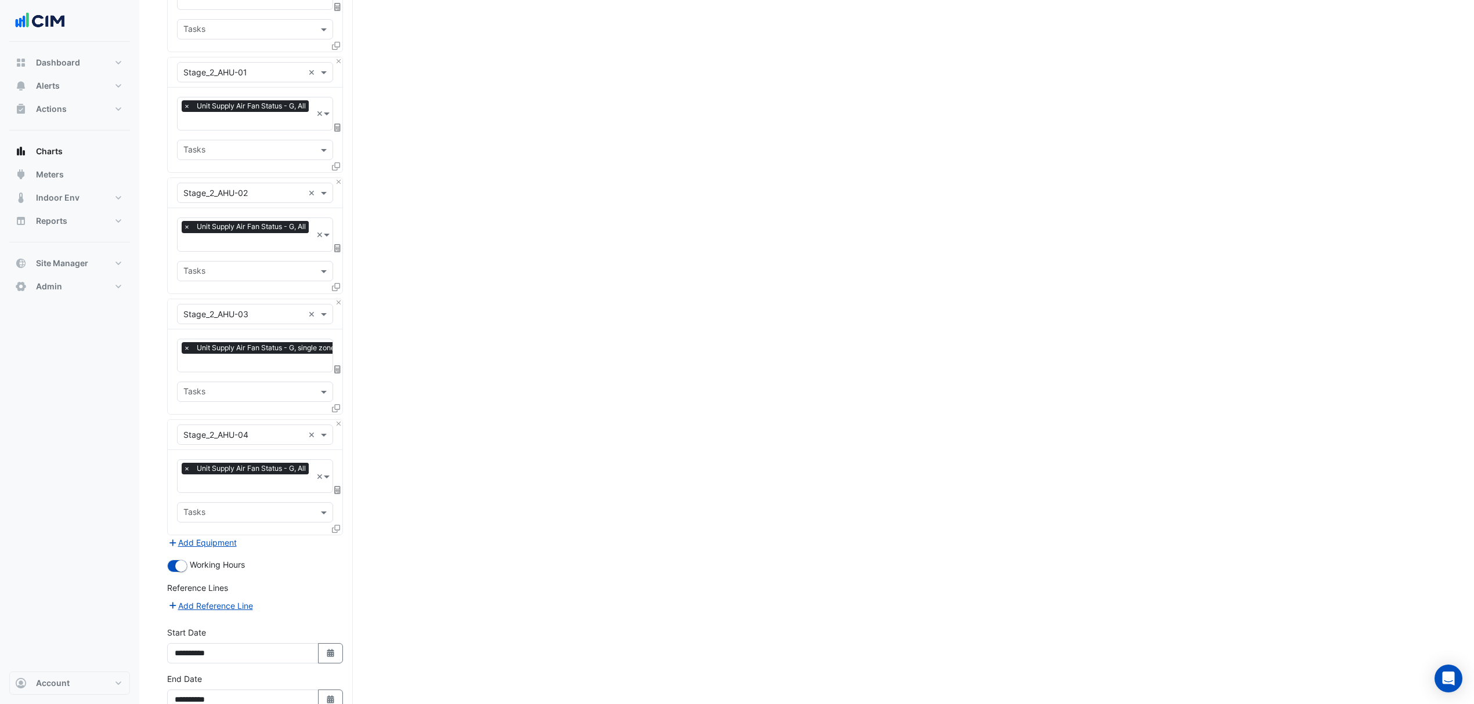
scroll to position [377, 0]
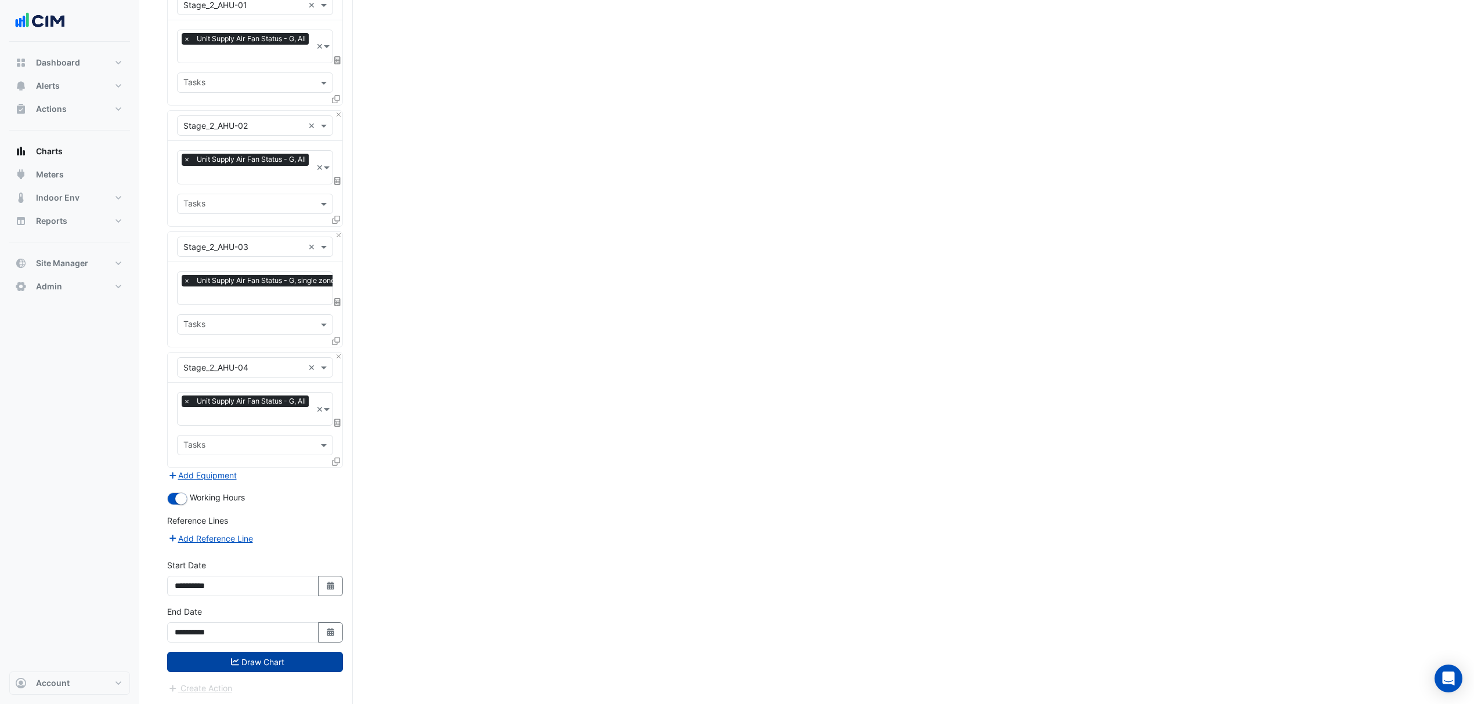
click at [254, 661] on button "Draw Chart" at bounding box center [255, 662] width 176 height 20
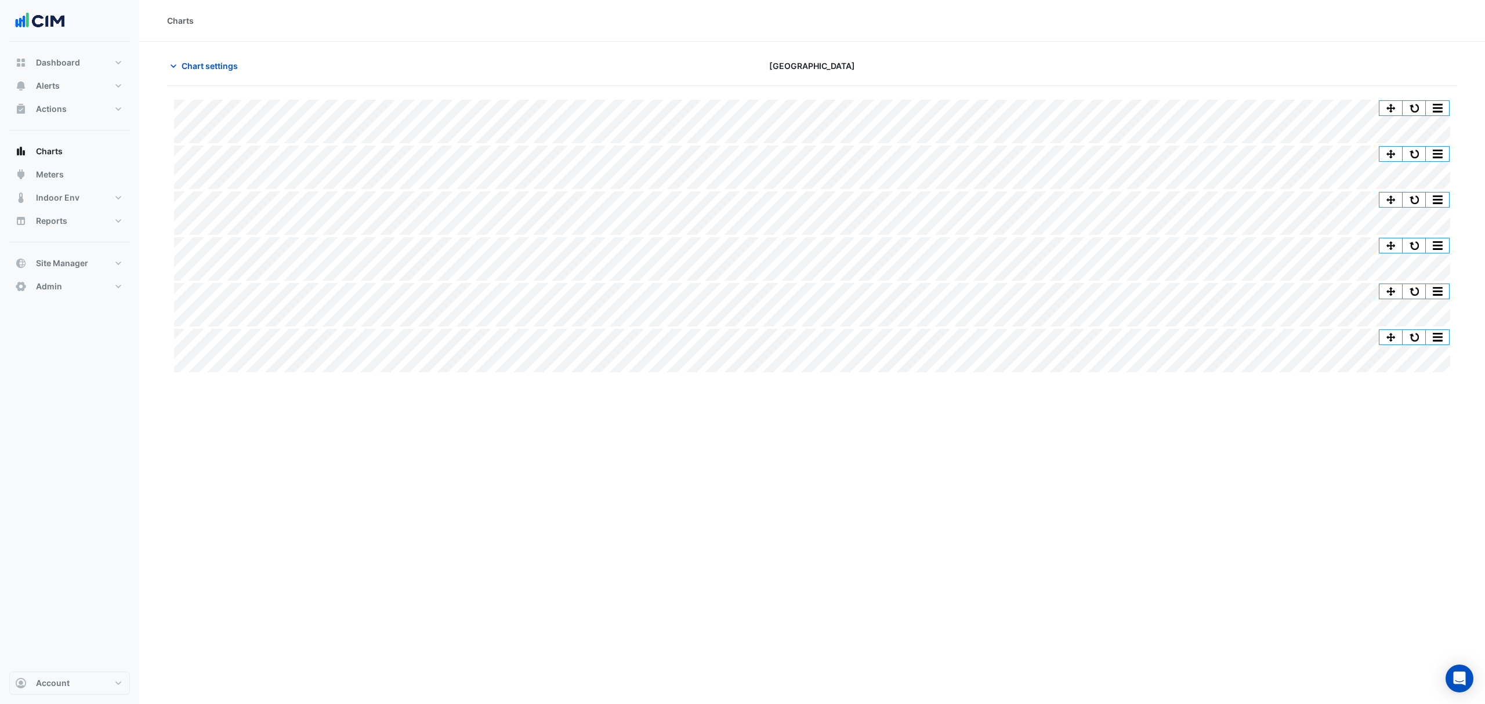
click at [1411, 103] on button "button" at bounding box center [1414, 108] width 23 height 15
click at [1414, 114] on button "button" at bounding box center [1414, 108] width 23 height 15
click at [1404, 107] on button "button" at bounding box center [1414, 108] width 23 height 15
click at [1411, 103] on button "button" at bounding box center [1414, 108] width 23 height 15
click at [167, 63] on button "Chart settings" at bounding box center [206, 66] width 78 height 20
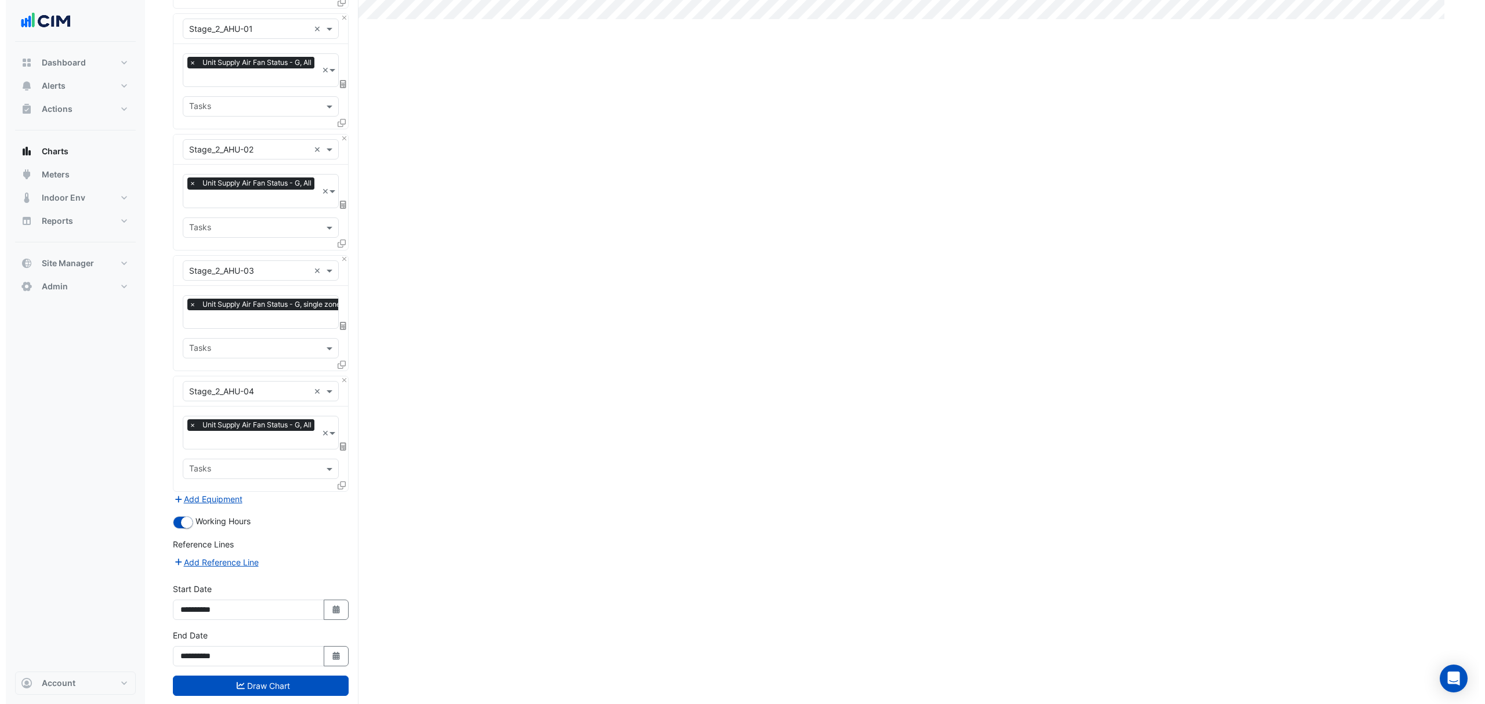
scroll to position [377, 0]
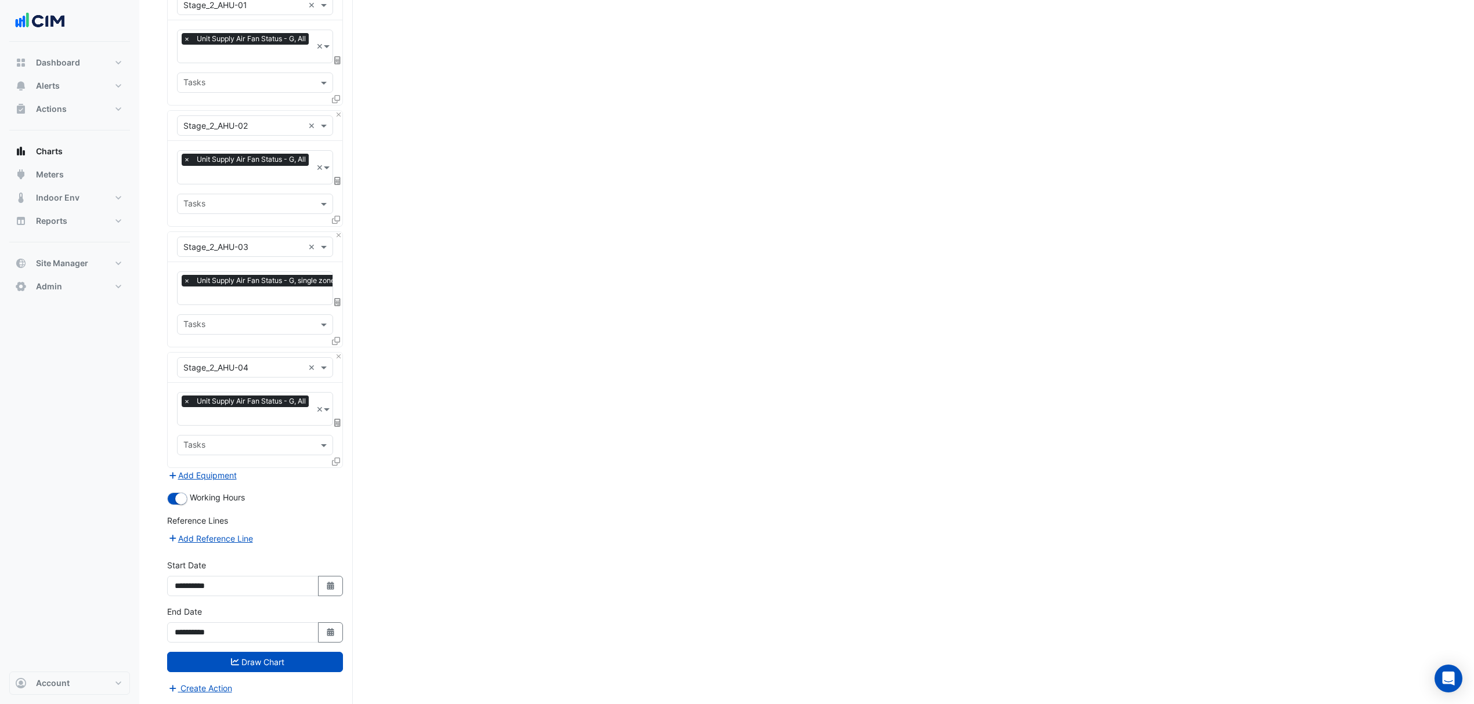
click at [335, 458] on icon at bounding box center [336, 462] width 8 height 8
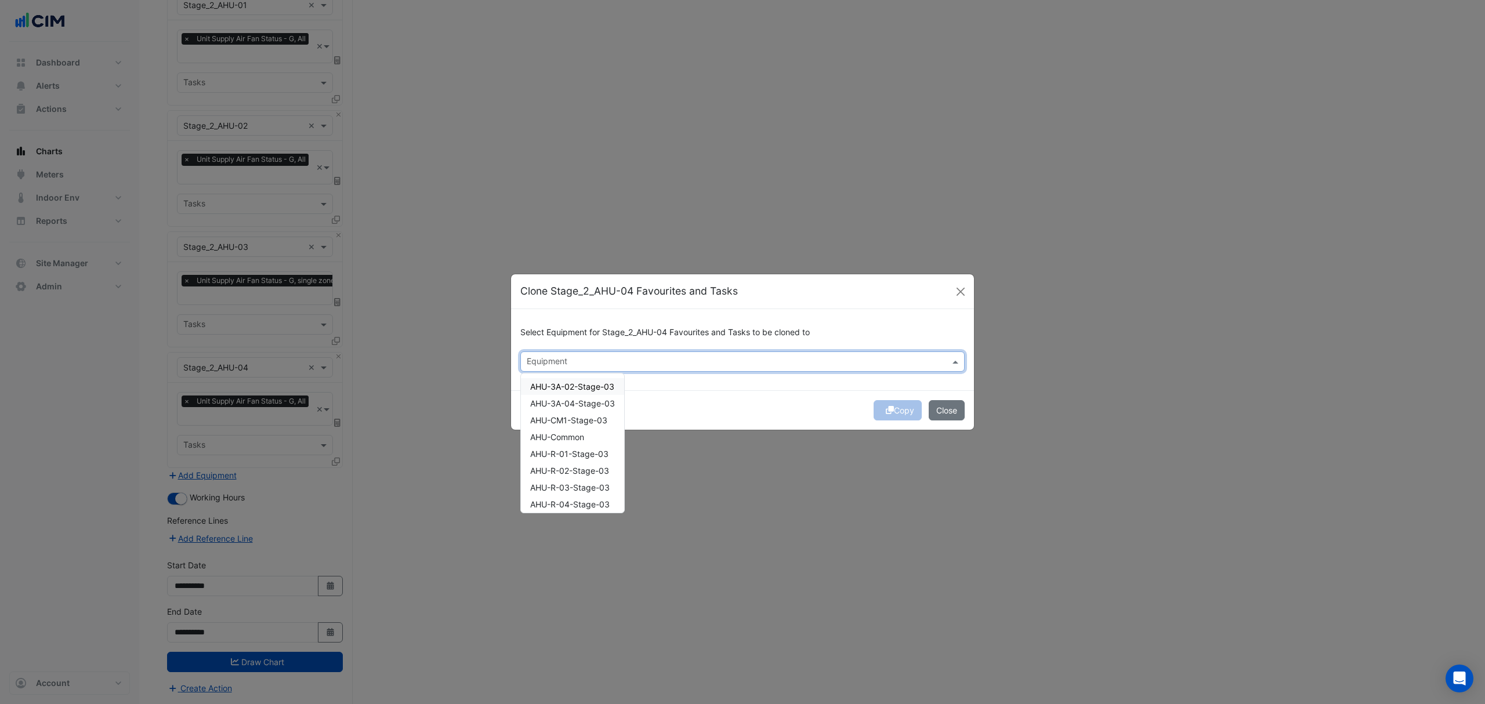
click at [577, 361] on input "text" at bounding box center [736, 363] width 418 height 12
click at [573, 386] on span "Stage_2_AHU-05" at bounding box center [562, 387] width 65 height 10
click at [571, 400] on span "Stage_2_AHU-07" at bounding box center [562, 404] width 64 height 10
click at [569, 416] on span "Stage_2_AHU-08" at bounding box center [562, 420] width 65 height 10
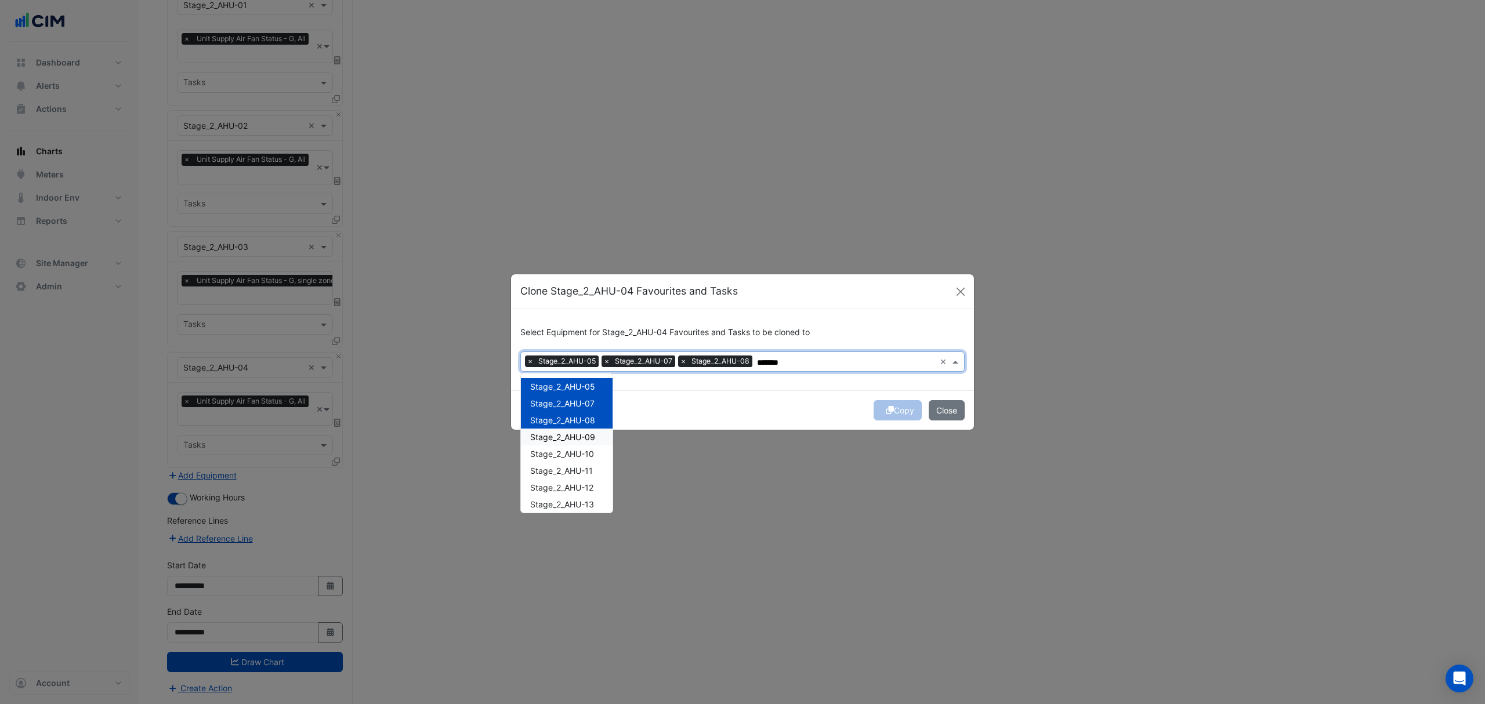
drag, startPoint x: 569, startPoint y: 434, endPoint x: 569, endPoint y: 447, distance: 12.8
click at [569, 435] on span "Stage_2_AHU-09" at bounding box center [562, 437] width 65 height 10
click at [569, 456] on span "Stage_2_AHU-10" at bounding box center [562, 454] width 64 height 10
click at [569, 471] on span "Stage_2_AHU-11" at bounding box center [561, 471] width 63 height 10
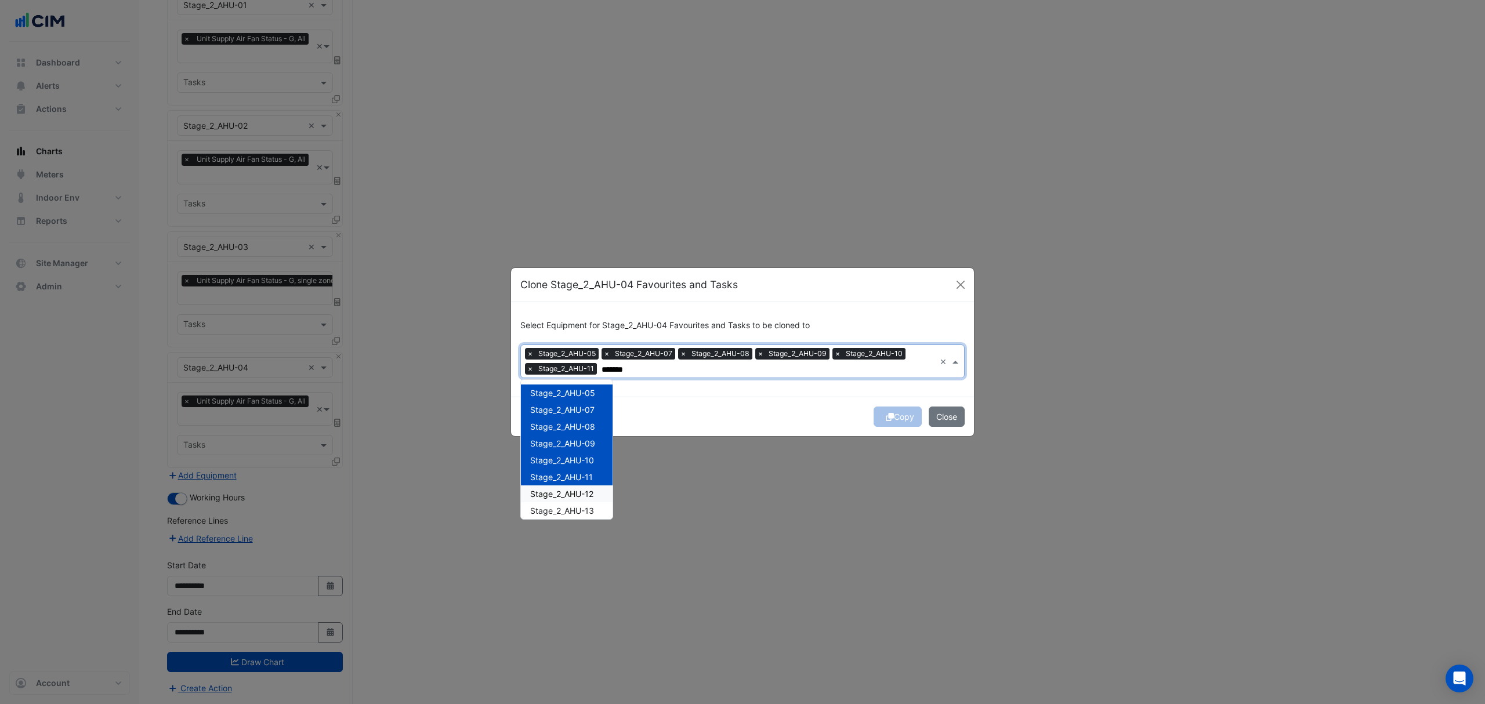
click at [567, 493] on span "Stage_2_AHU-12" at bounding box center [561, 494] width 63 height 10
click at [567, 506] on span "Stage_2_AHU-13" at bounding box center [562, 511] width 64 height 10
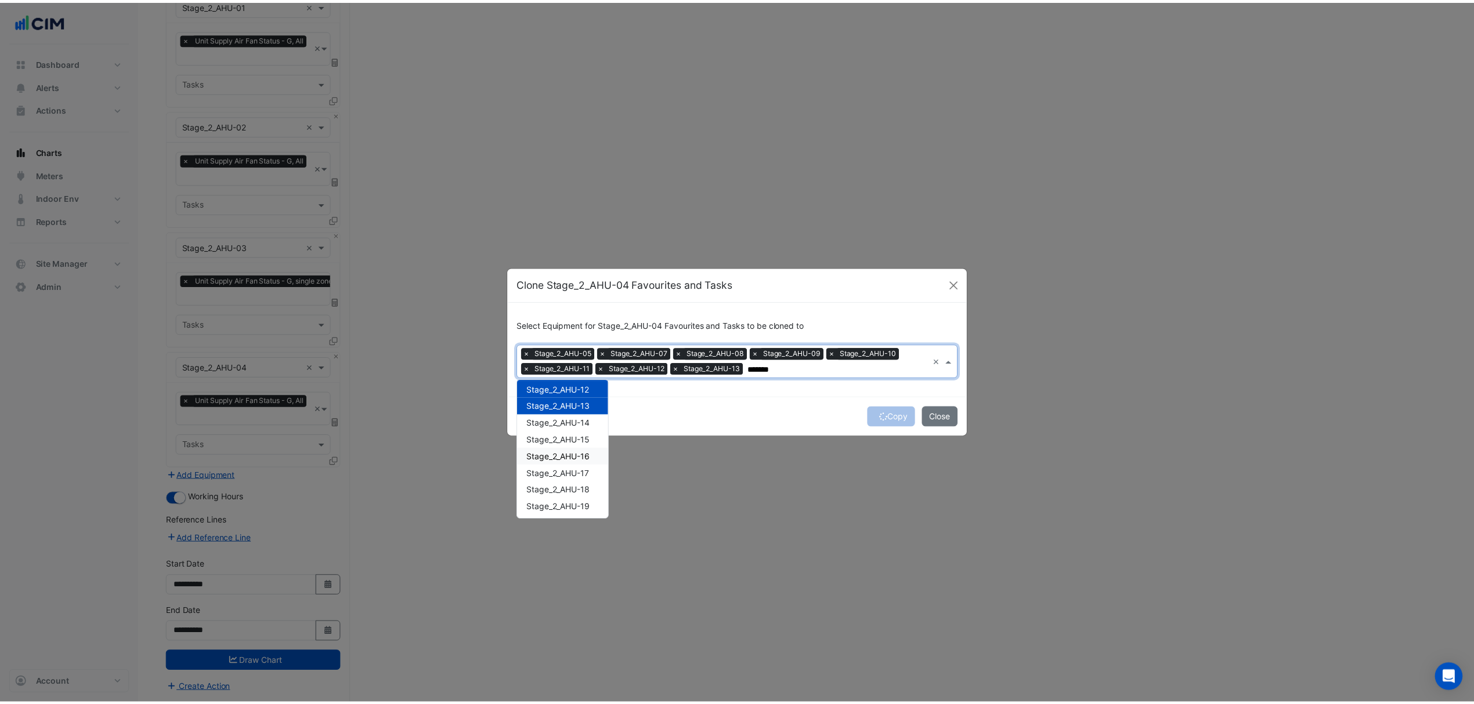
scroll to position [77, 0]
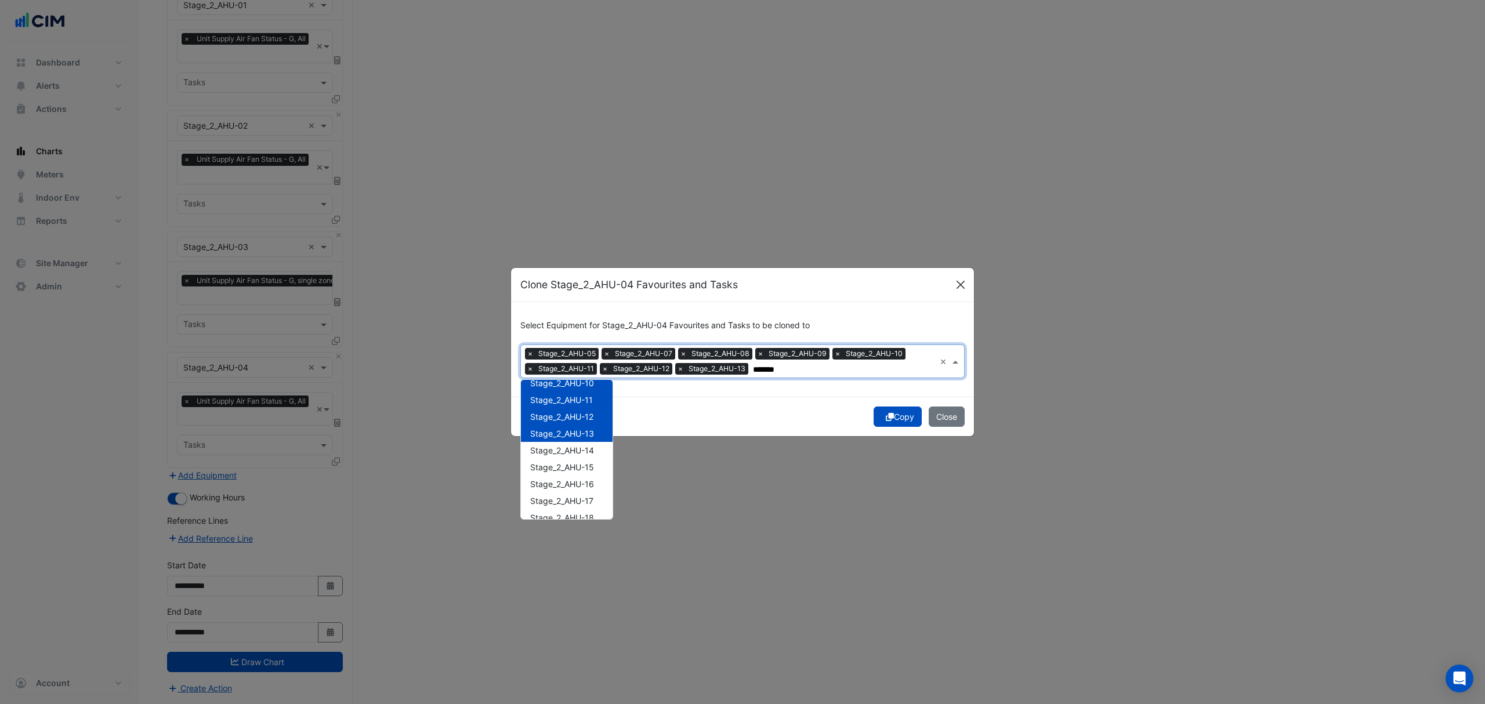
type input "*******"
click at [963, 285] on button "Close" at bounding box center [960, 284] width 17 height 17
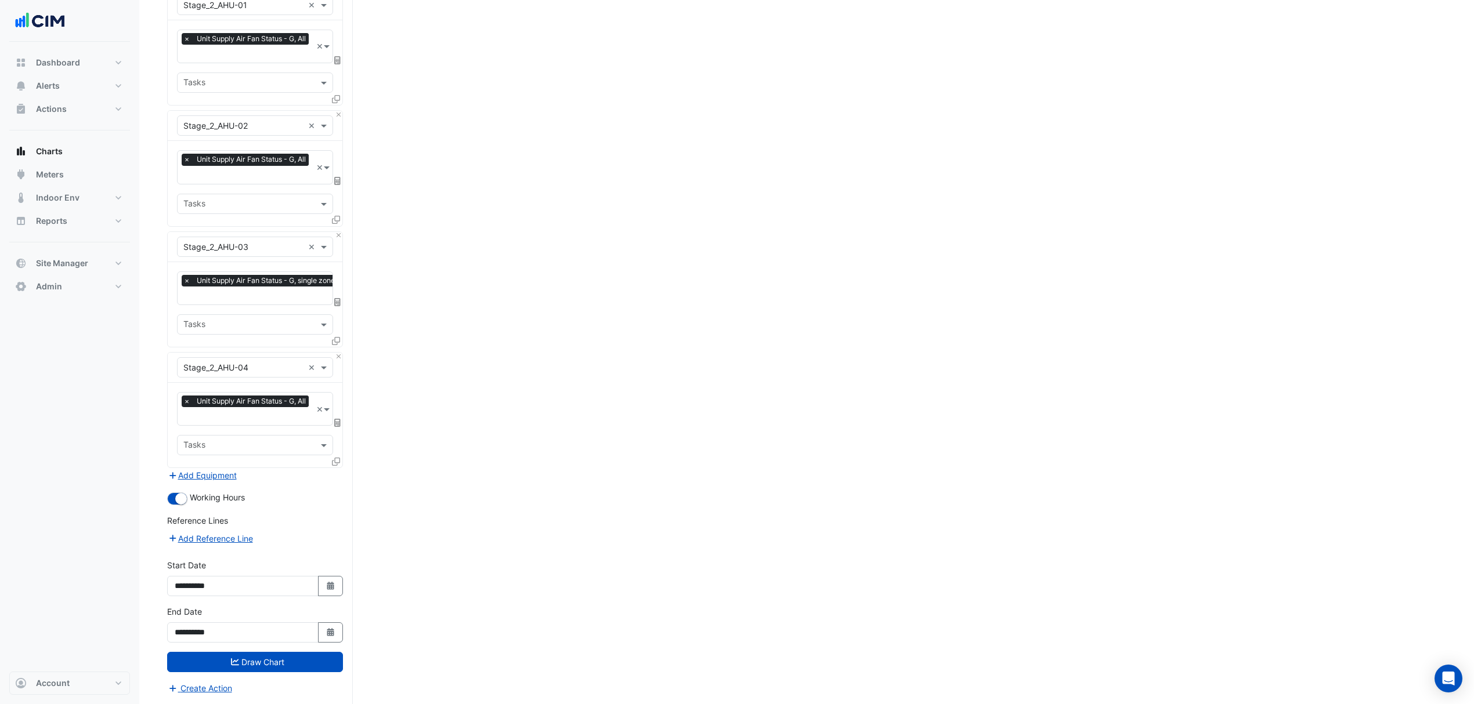
scroll to position [0, 0]
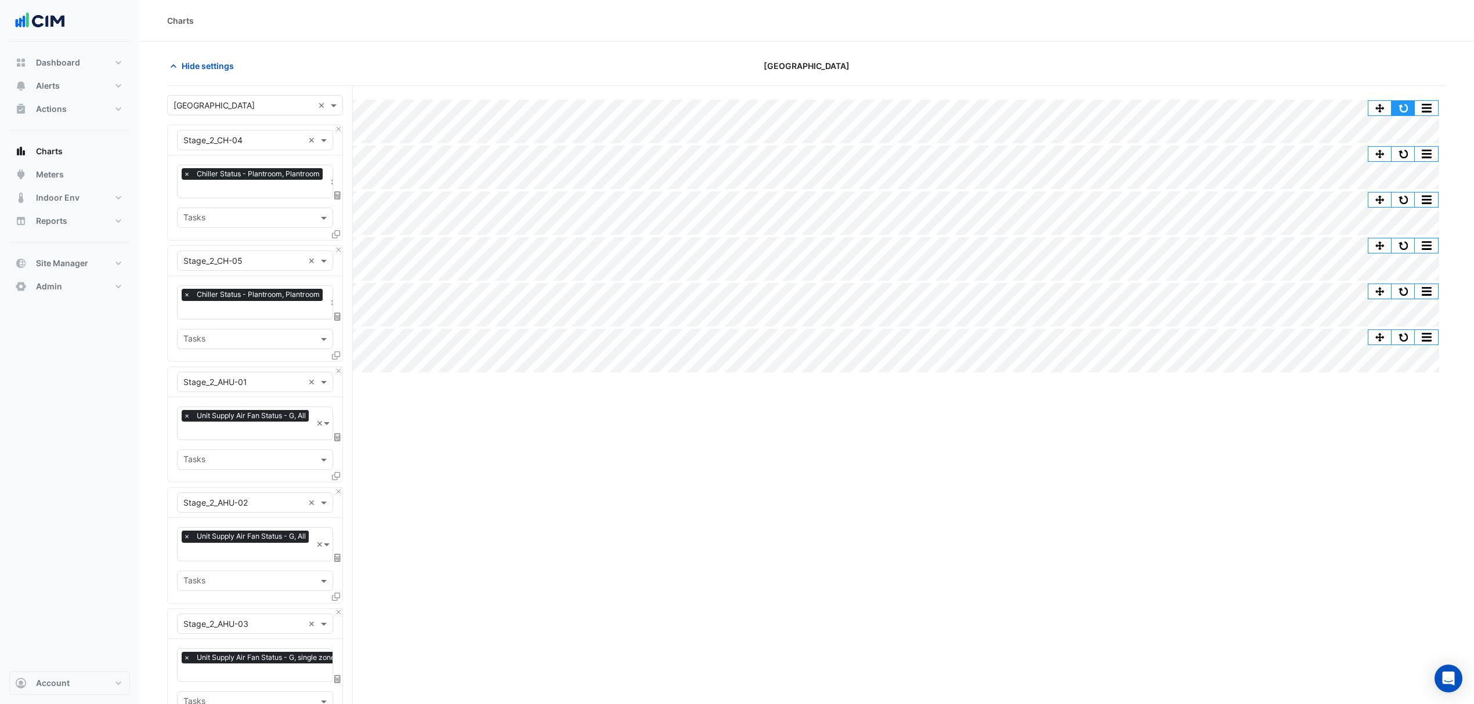
click at [1399, 108] on button "button" at bounding box center [1402, 108] width 23 height 15
click at [207, 68] on span "Hide settings" at bounding box center [208, 66] width 52 height 12
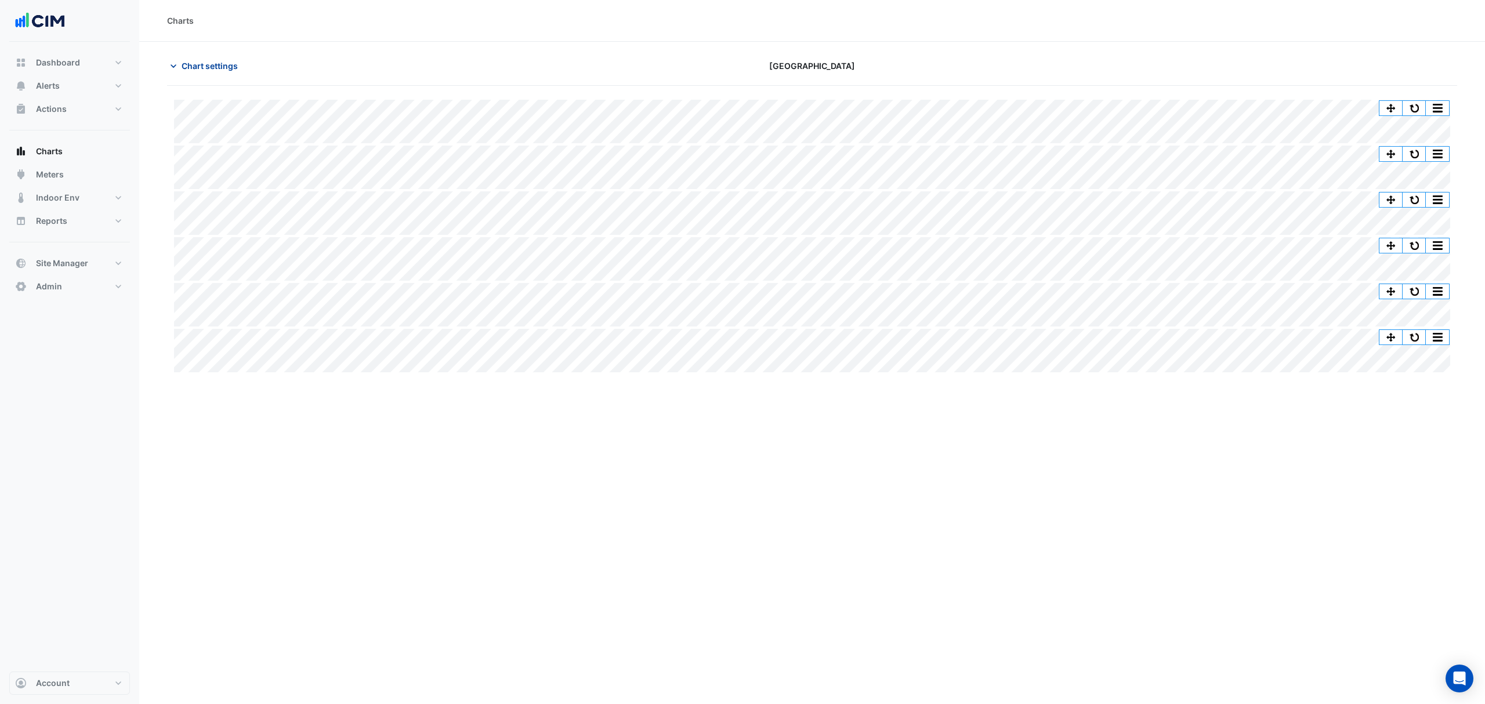
click at [225, 73] on button "Chart settings" at bounding box center [206, 66] width 78 height 20
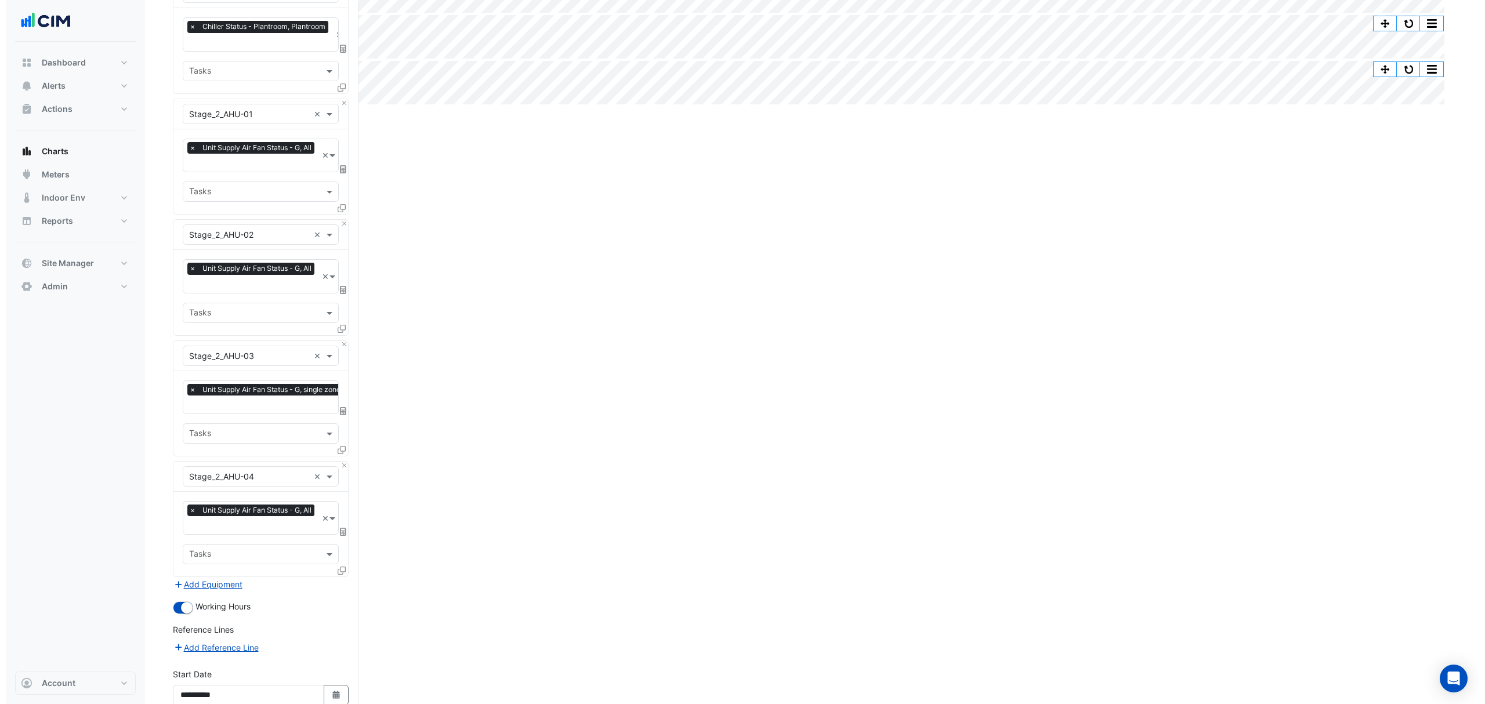
scroll to position [377, 0]
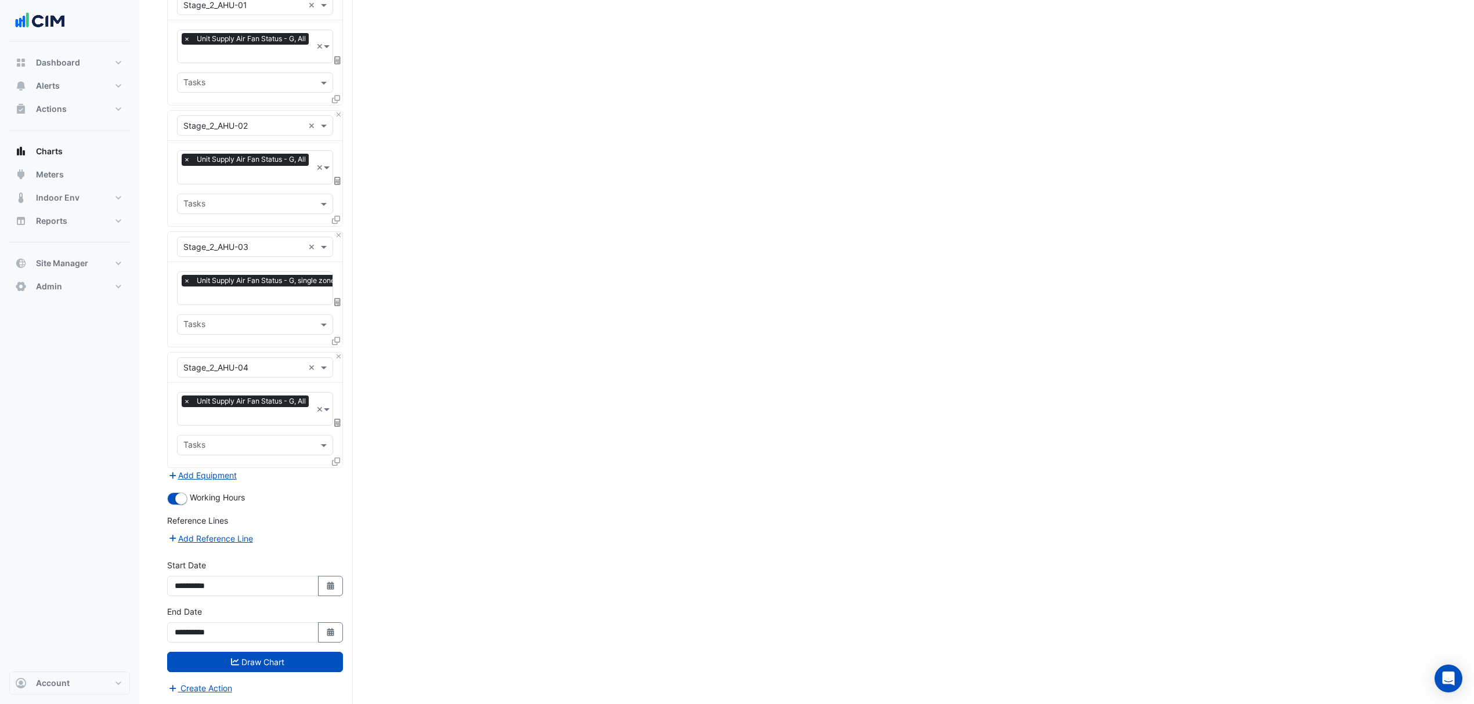
click at [332, 457] on fa-icon at bounding box center [336, 462] width 8 height 10
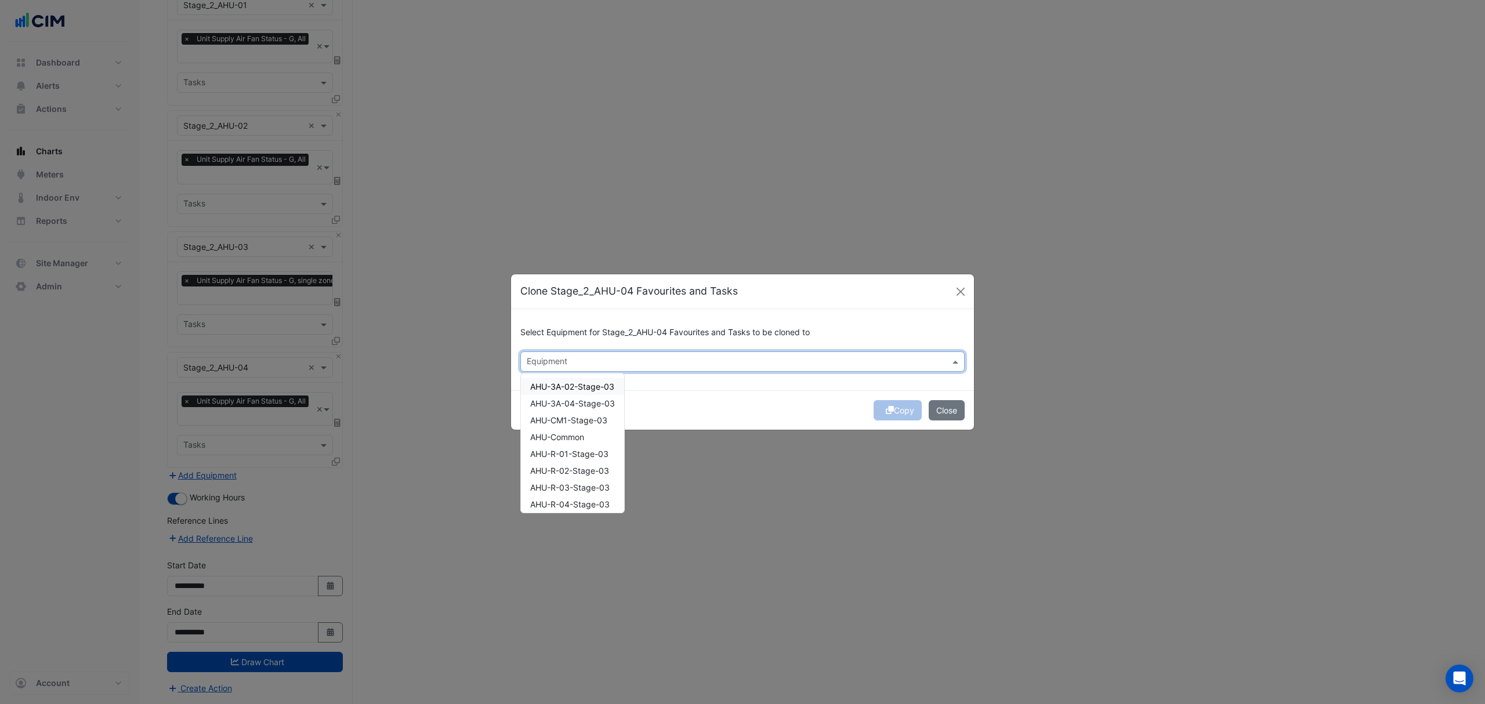
click at [565, 367] on input "text" at bounding box center [736, 363] width 418 height 12
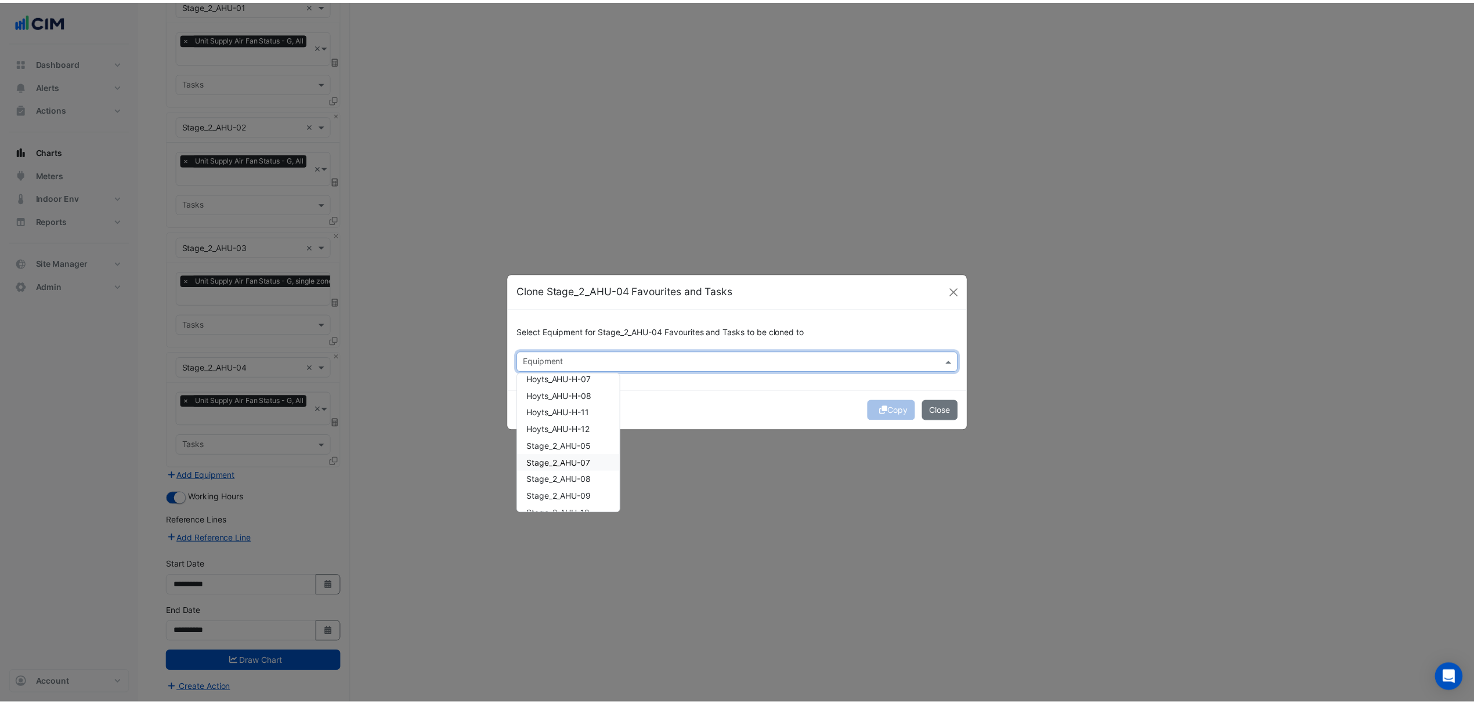
scroll to position [829, 0]
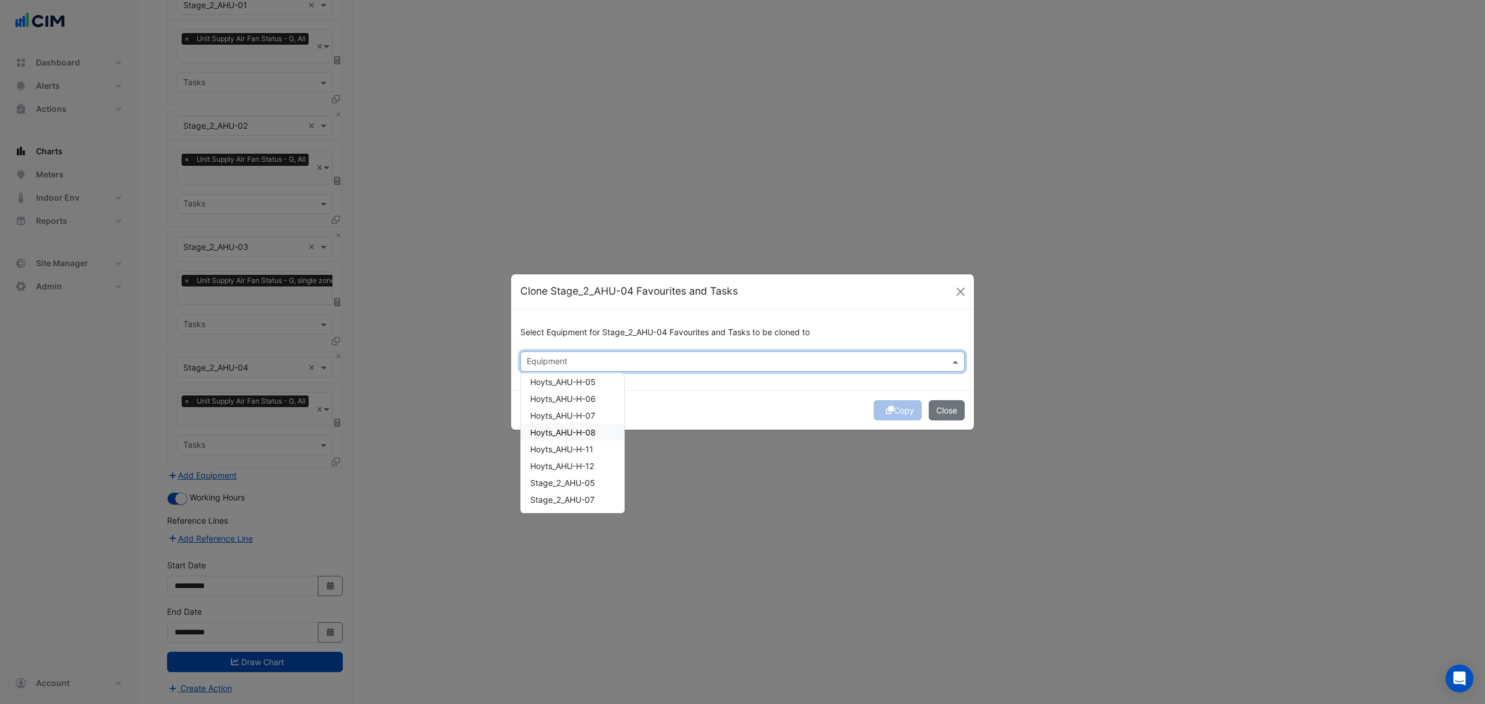
click at [576, 430] on span "Hoyts_AHU-H-08" at bounding box center [563, 433] width 66 height 10
click at [567, 453] on span "Hoyts_AHU-H-11" at bounding box center [561, 449] width 63 height 10
click at [563, 472] on div "Hoyts_AHU-H-12" at bounding box center [572, 466] width 103 height 17
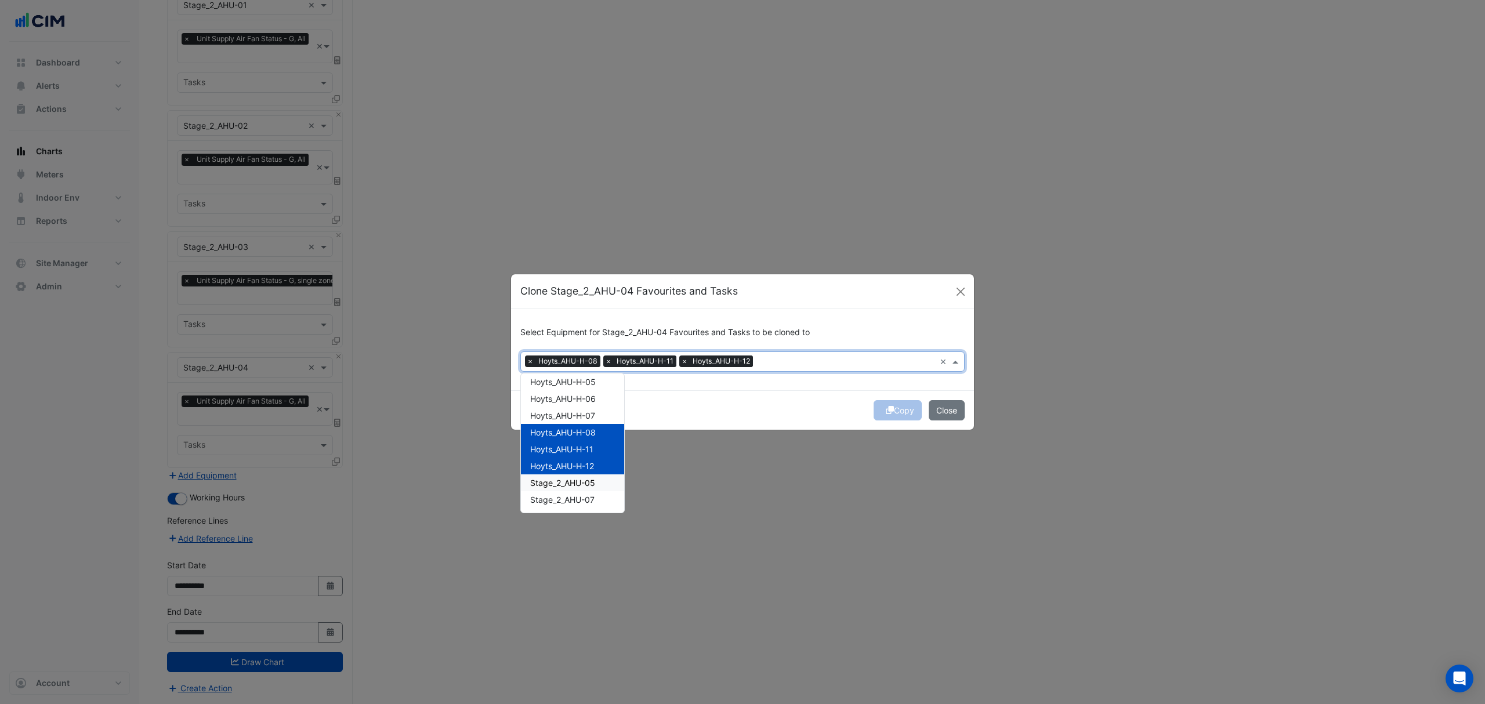
click at [560, 485] on span "Stage_2_AHU-05" at bounding box center [562, 483] width 65 height 10
click at [766, 413] on div "Copy Close" at bounding box center [742, 409] width 463 height 39
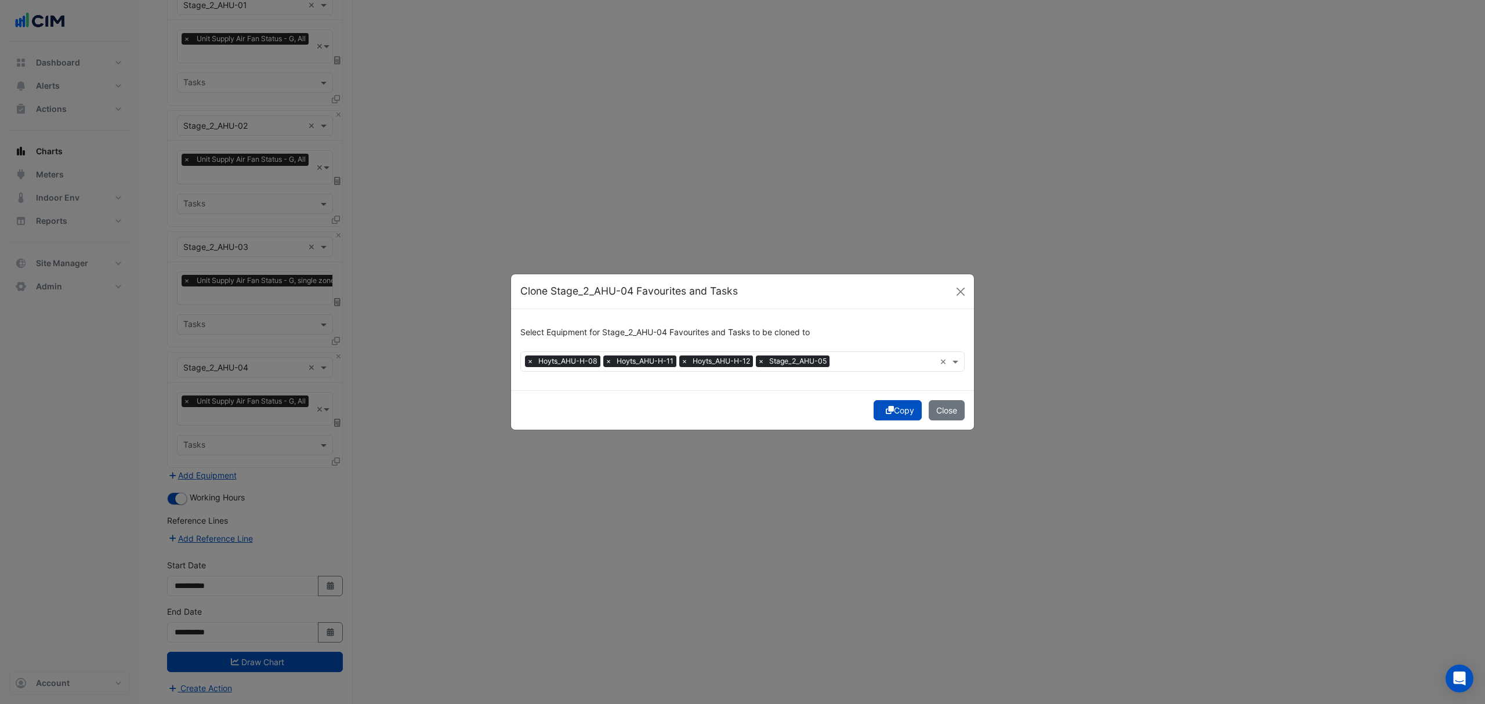
click at [893, 408] on button "Copy" at bounding box center [898, 410] width 48 height 20
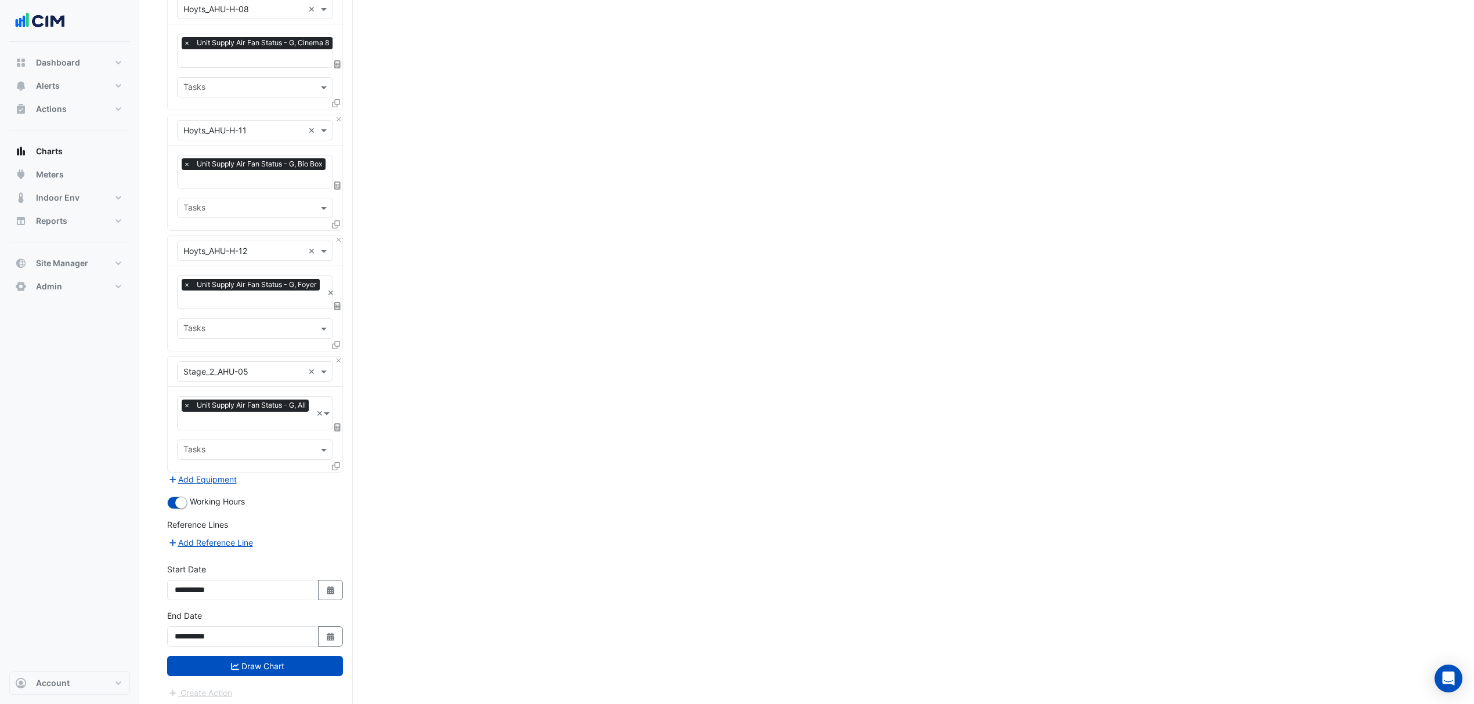
scroll to position [860, 0]
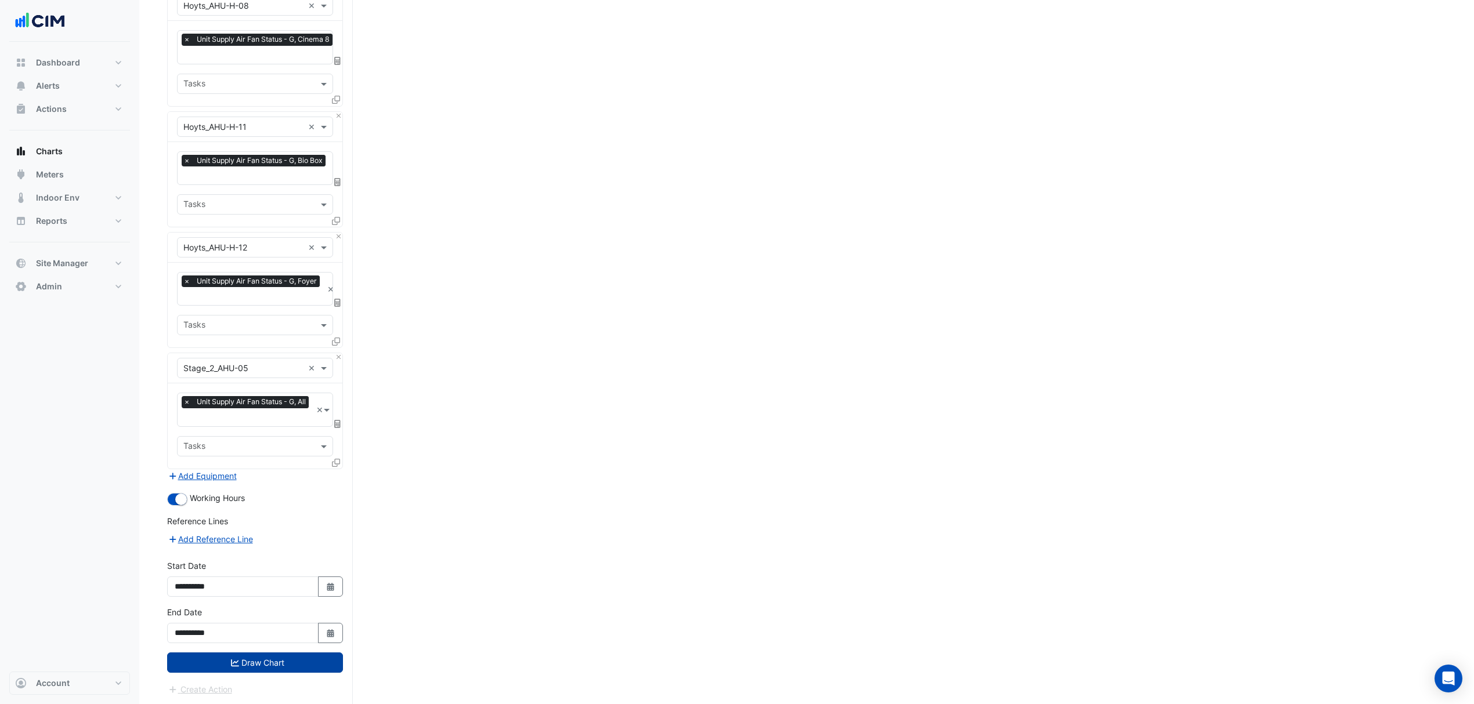
click at [244, 659] on button "Draw Chart" at bounding box center [255, 663] width 176 height 20
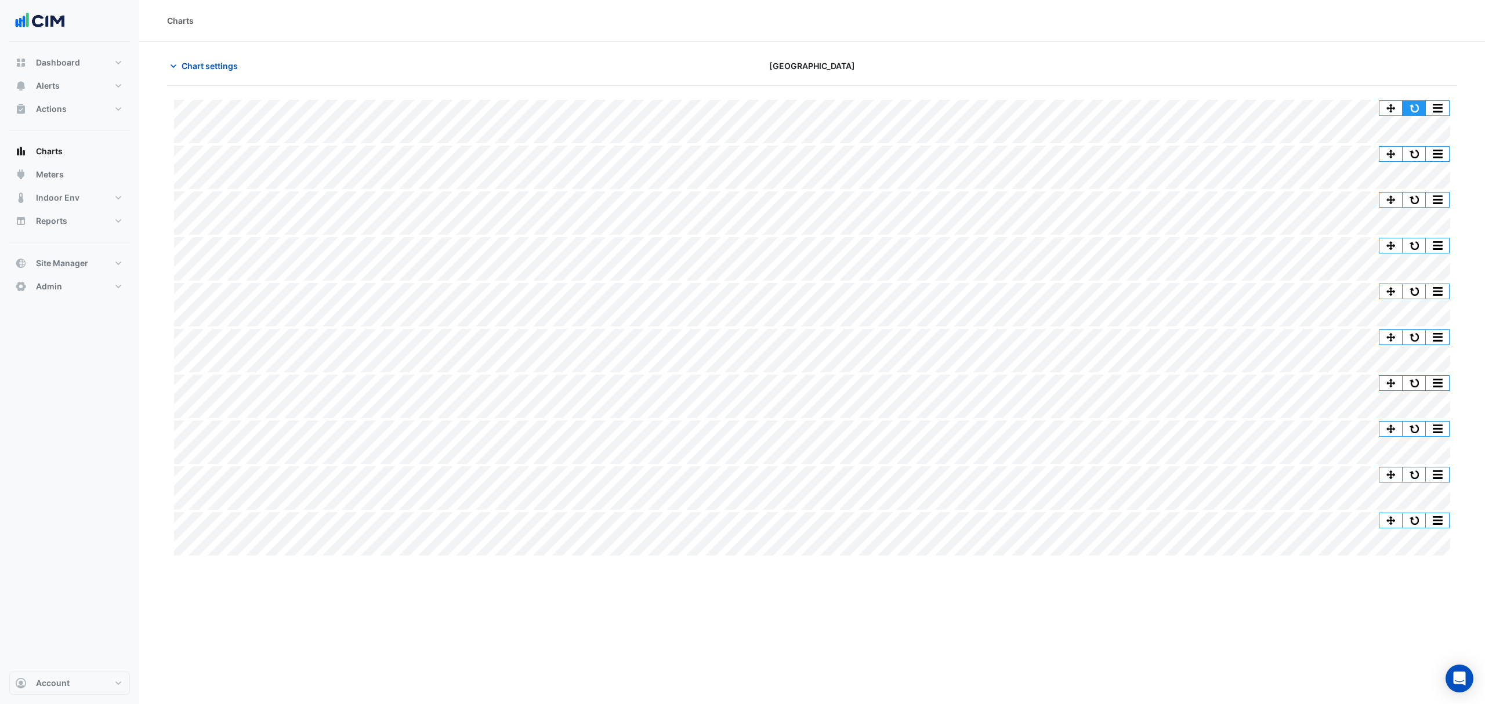
click at [1412, 105] on button "button" at bounding box center [1414, 108] width 23 height 15
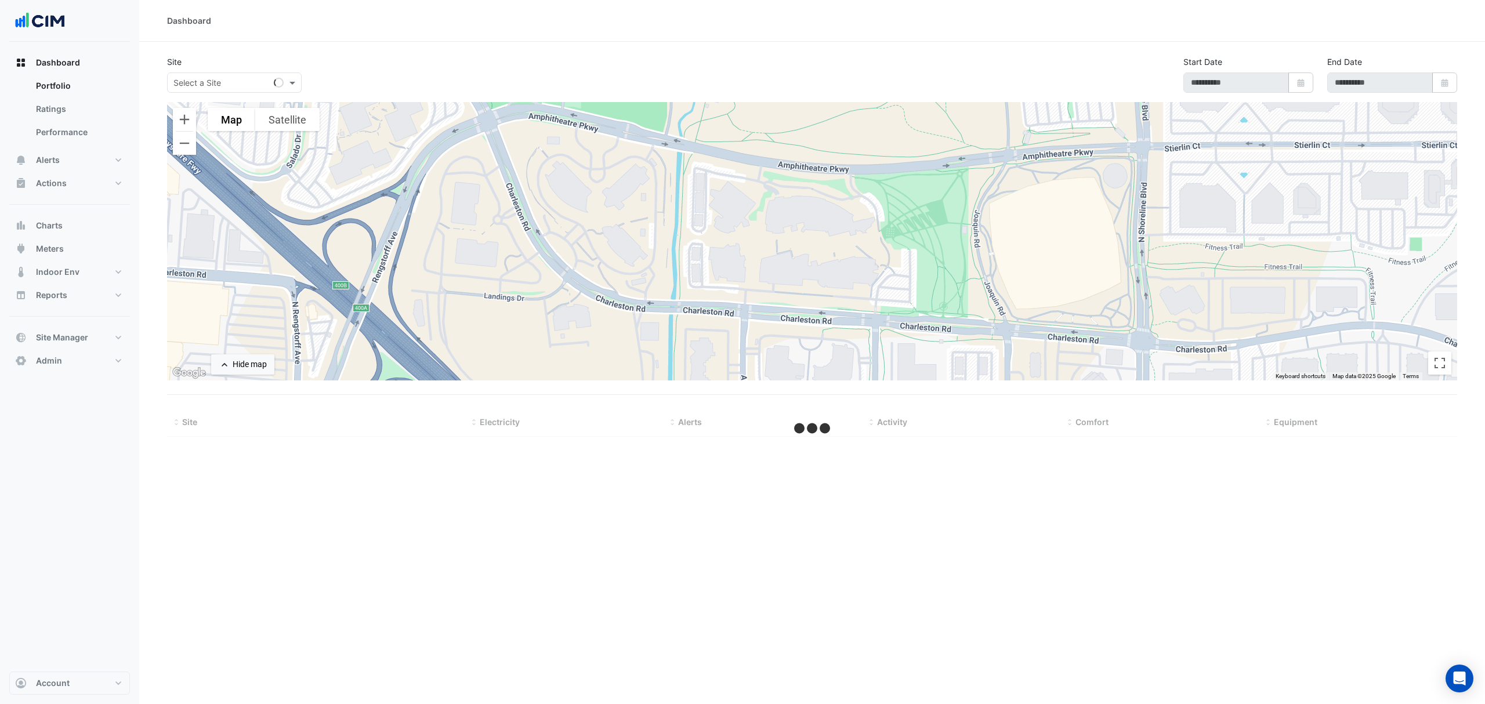
select select "***"
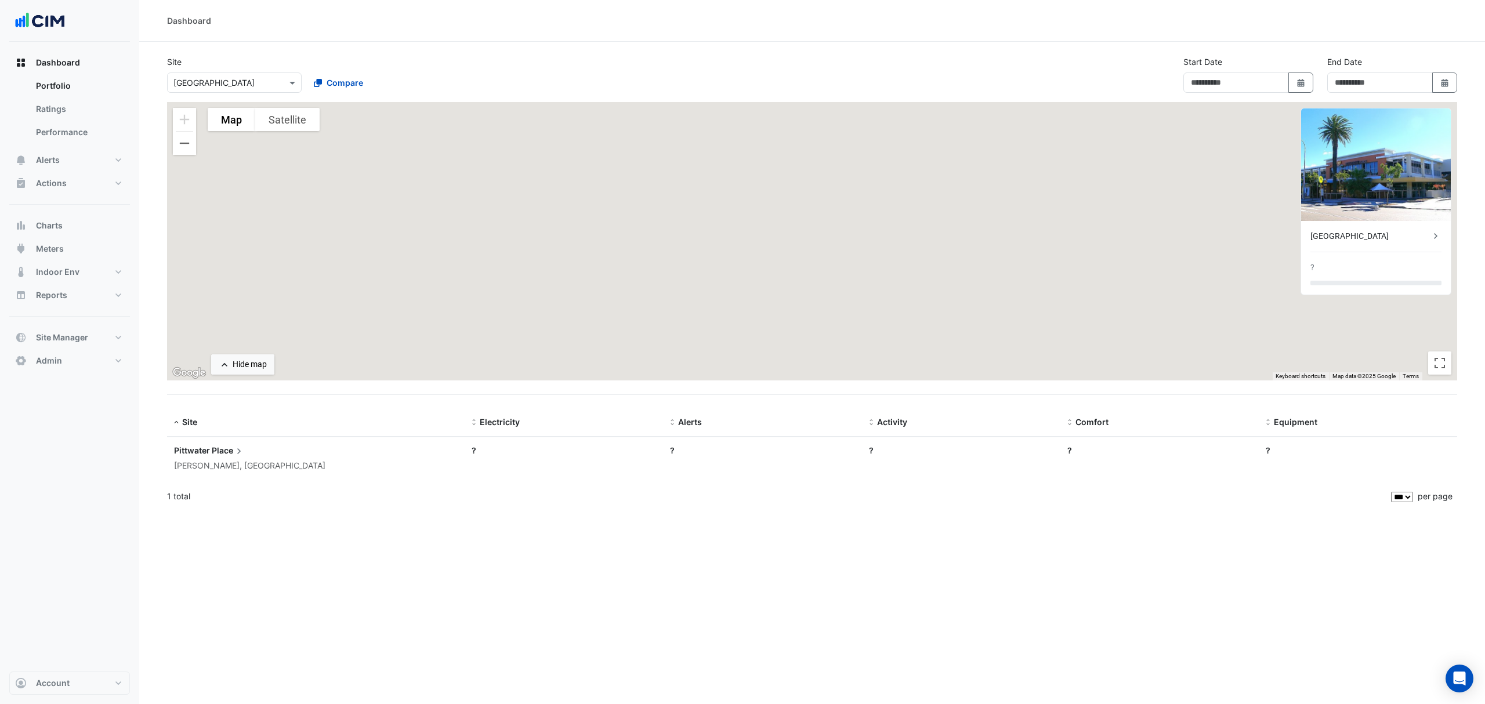
type input "**********"
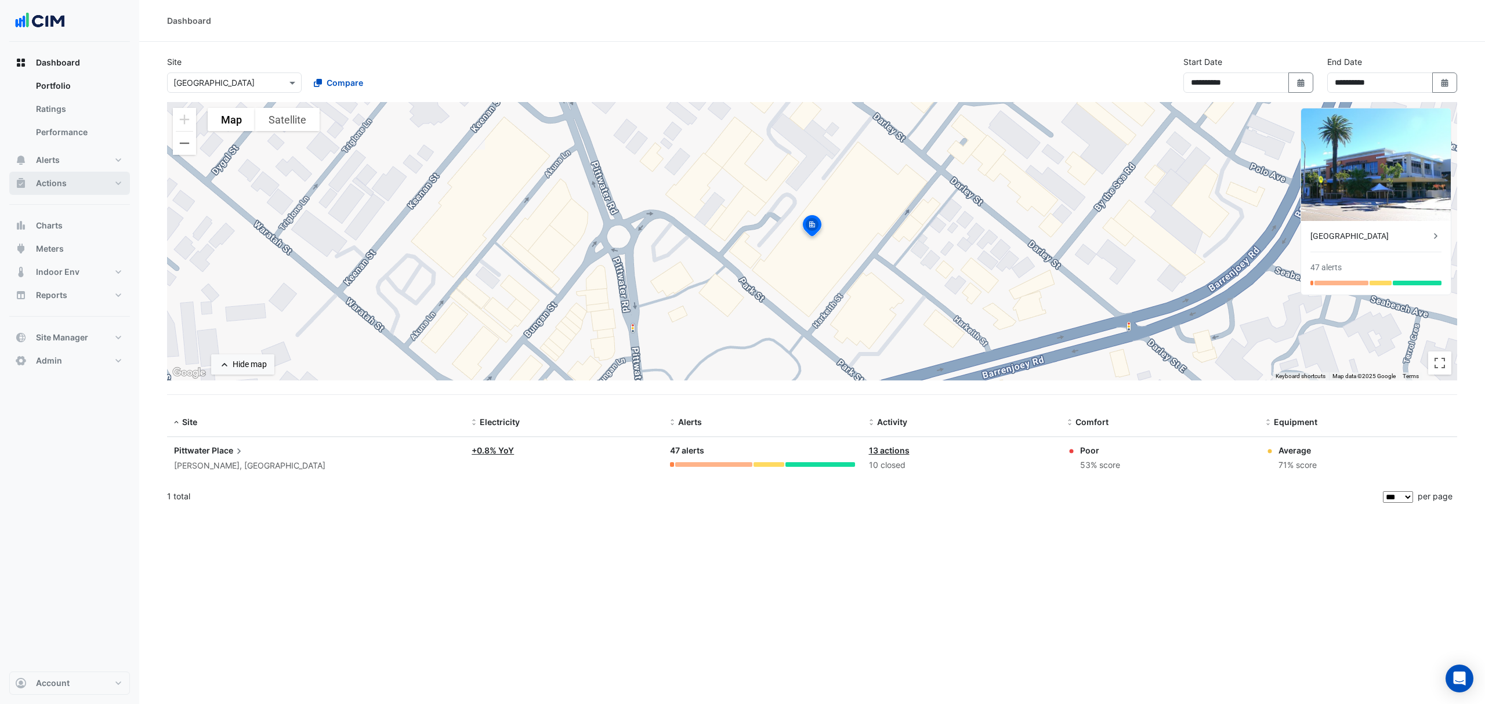
click at [66, 179] on span "Actions" at bounding box center [51, 184] width 31 height 12
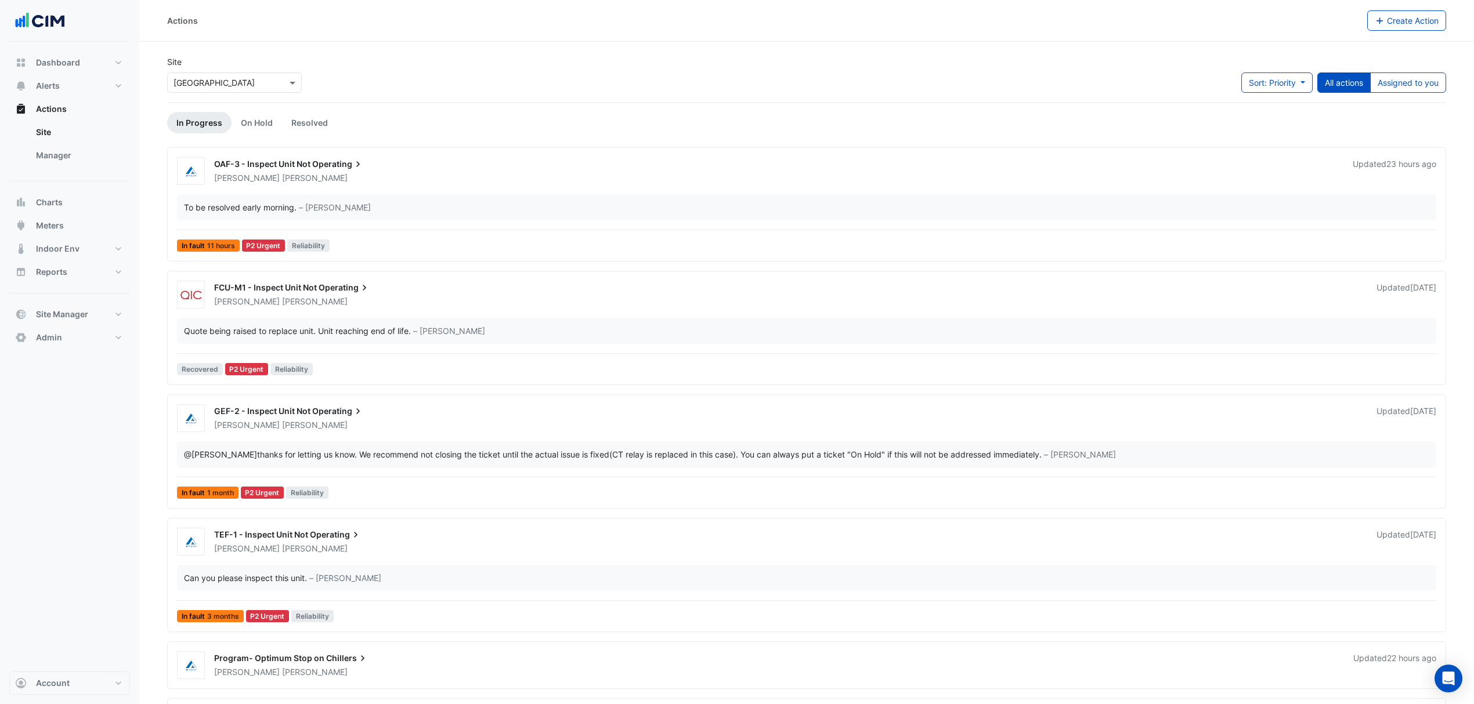
click at [56, 170] on ul "Site Manager" at bounding box center [69, 146] width 121 height 51
click at [63, 163] on link "Manager" at bounding box center [78, 155] width 103 height 23
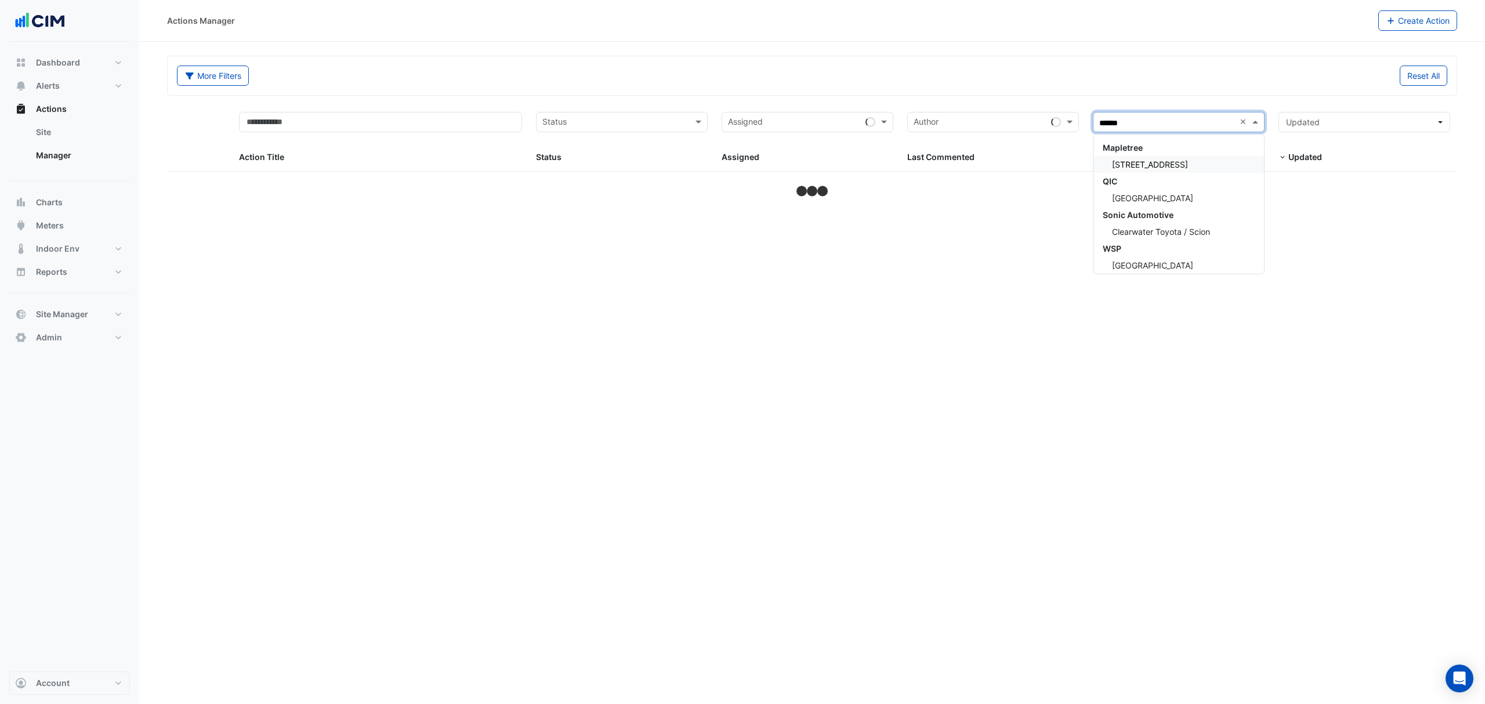
type input "*****"
click at [1193, 163] on span "[GEOGRAPHIC_DATA]" at bounding box center [1152, 165] width 81 height 10
select select "***"
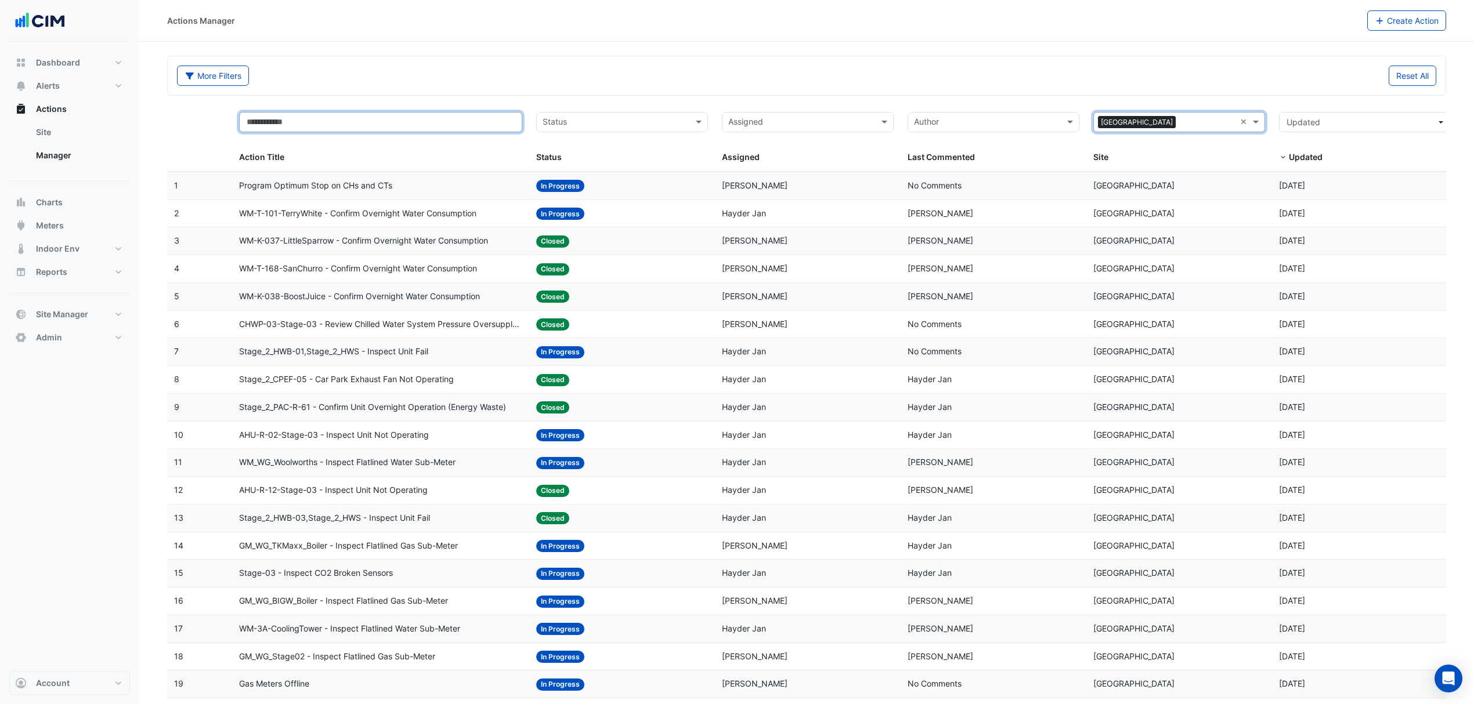
click at [381, 131] on input "text" at bounding box center [380, 122] width 283 height 20
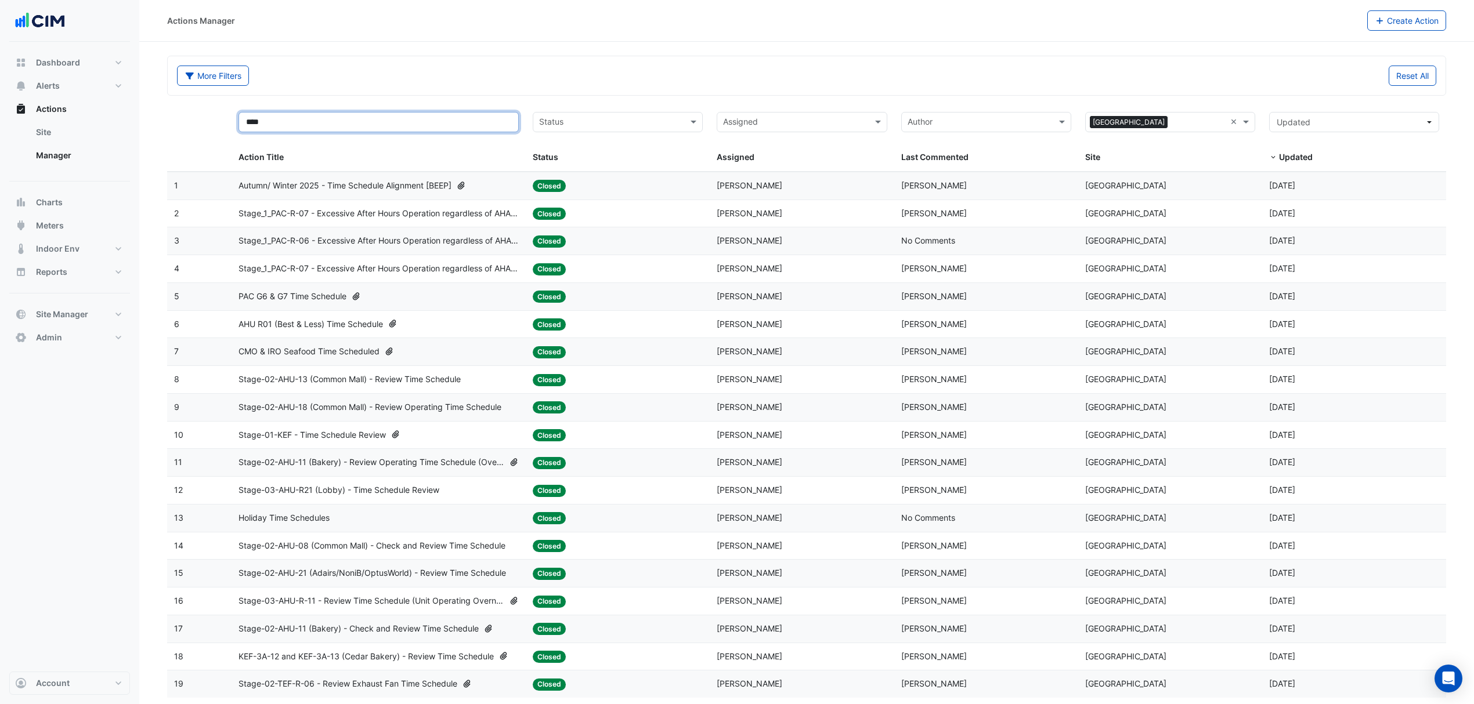
type input "****"
click at [340, 196] on datatable-body-cell "Action Title: Autumn/ Winter 2025 - Time Schedule Alignment [BEEP]" at bounding box center [378, 185] width 294 height 27
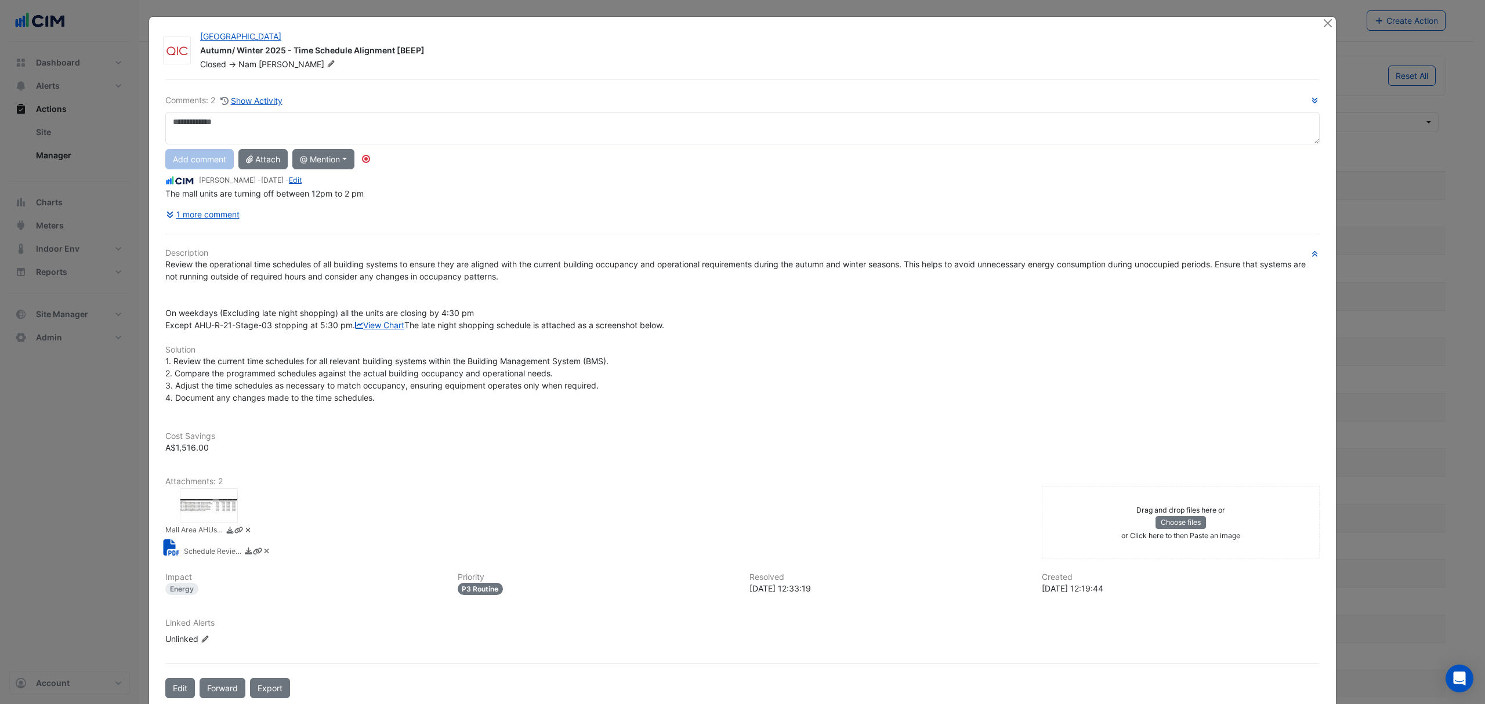
click at [220, 523] on div at bounding box center [209, 506] width 58 height 35
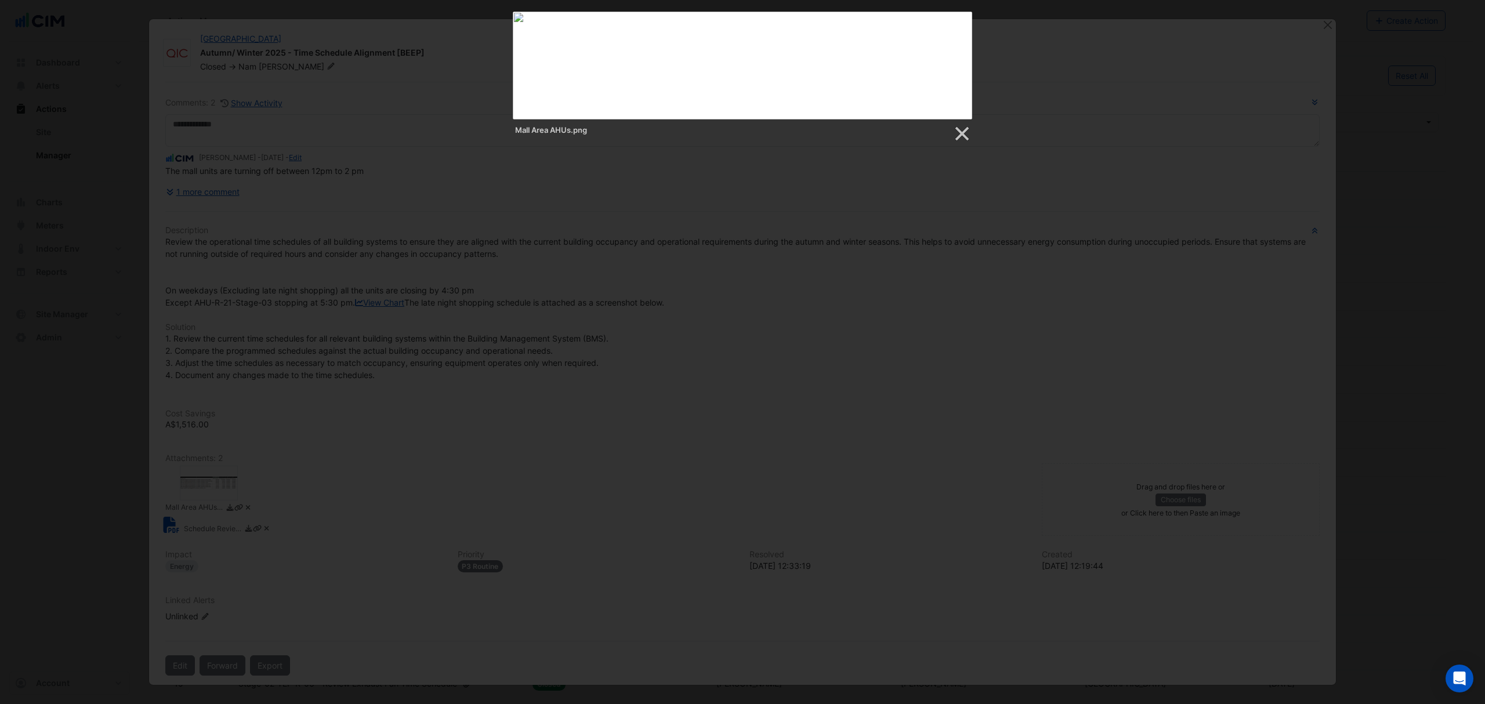
click at [664, 359] on div at bounding box center [742, 451] width 1485 height 903
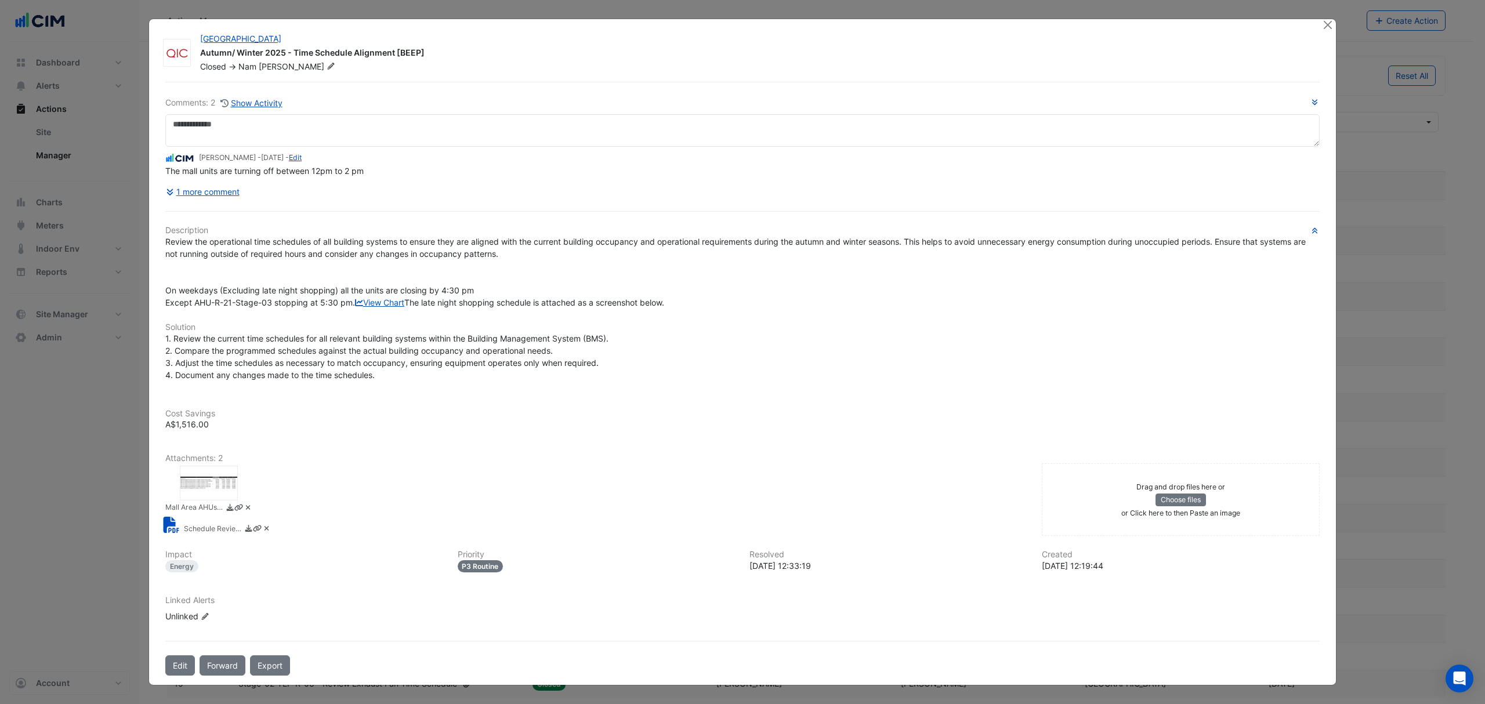
click at [1329, 24] on div at bounding box center [1329, 25] width 15 height 13
click at [1322, 24] on button "Close" at bounding box center [1328, 25] width 12 height 12
